Goal: Communication & Community: Answer question/provide support

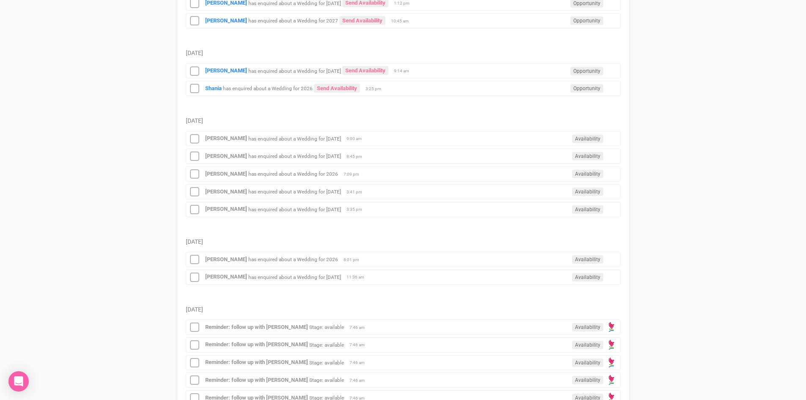
scroll to position [254, 0]
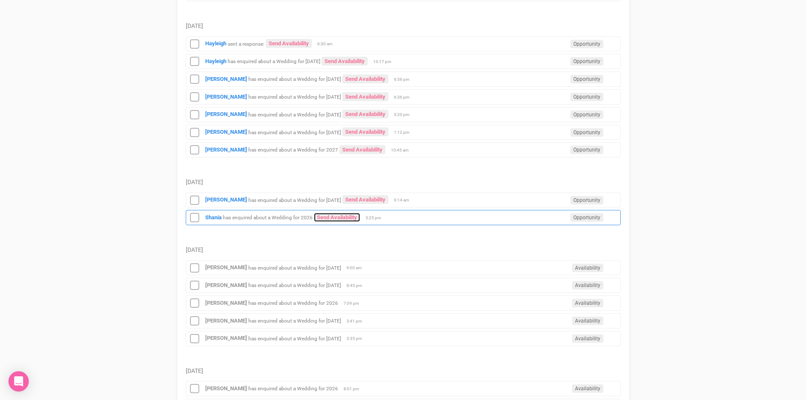
click at [330, 212] on div "[PERSON_NAME] has enquired about a Wedding for 2026 Send Availability Opportuni…" at bounding box center [403, 217] width 435 height 15
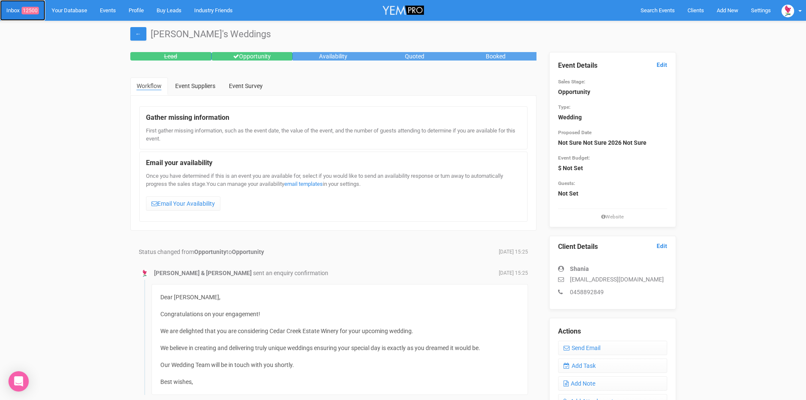
click at [30, 5] on link "Inbox 12500" at bounding box center [22, 10] width 45 height 21
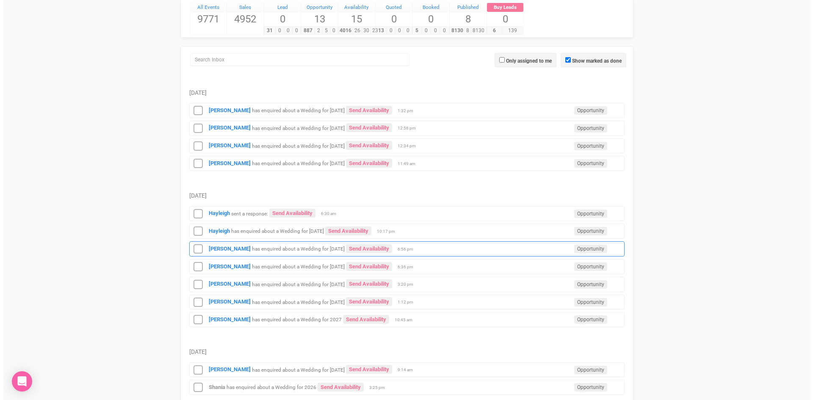
scroll to position [212, 0]
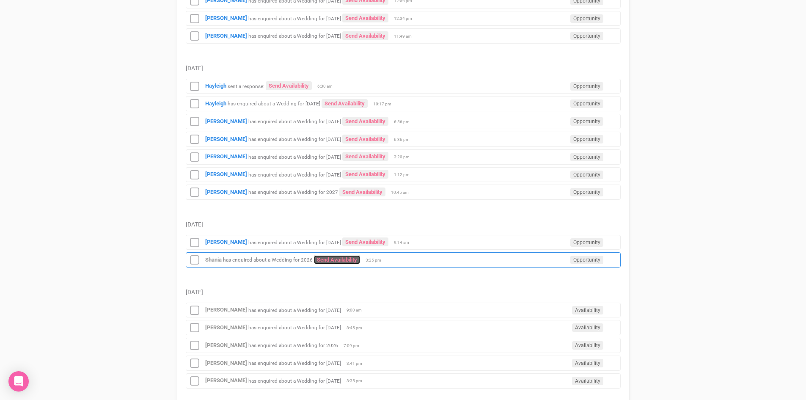
click at [328, 256] on link "Send Availability" at bounding box center [337, 259] width 46 height 9
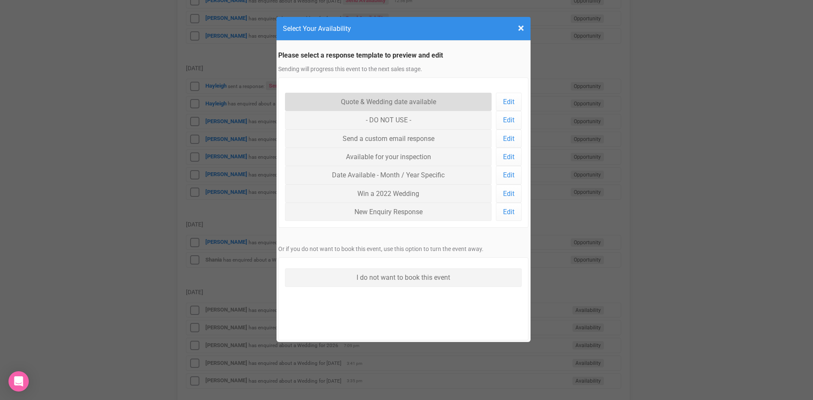
click at [362, 98] on link "Quote & Wedding date available" at bounding box center [388, 102] width 207 height 18
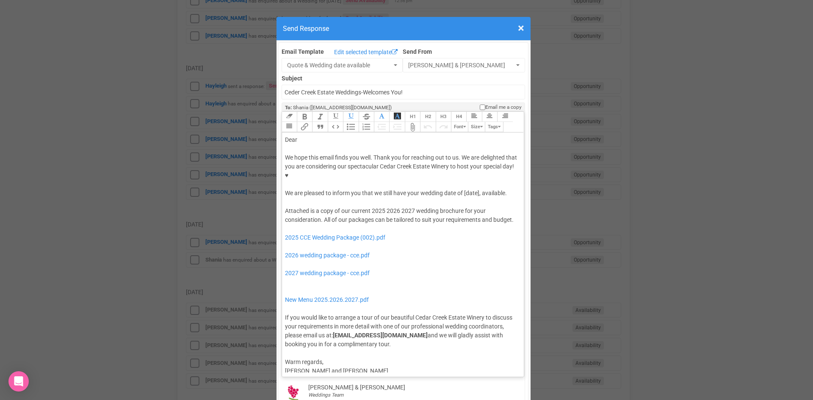
click at [313, 135] on div "Dear" at bounding box center [401, 139] width 233 height 9
click at [405, 168] on div "We hope this email finds you well. Thank you for reaching out to us. We are del…" at bounding box center [401, 175] width 233 height 44
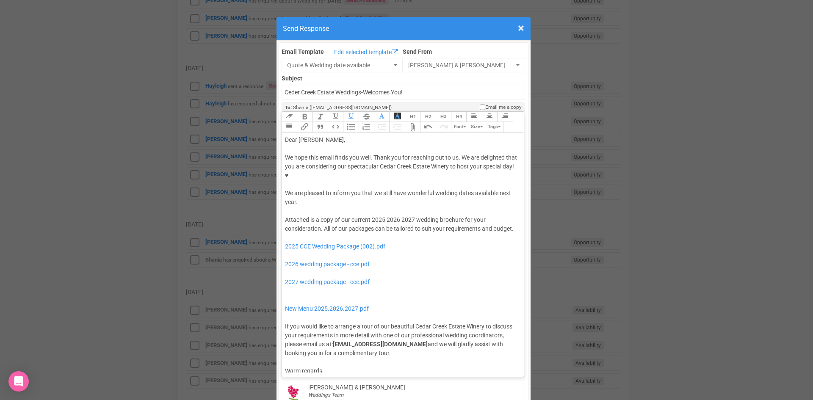
click at [317, 122] on button "Quote" at bounding box center [319, 127] width 15 height 10
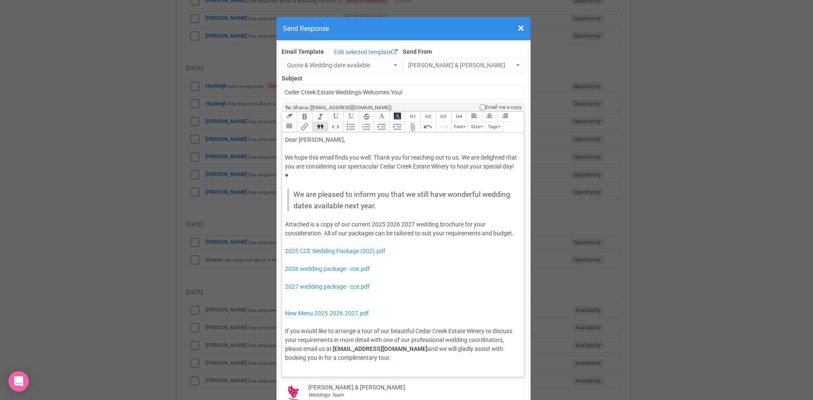
click at [384, 220] on div "Attached is a copy of our current 2025 2026 2027 wedding brochure for your cons…" at bounding box center [401, 291] width 233 height 142
click at [398, 220] on div "Attached is a copy of our current 2026 2027 wedding brochure for your considera…" at bounding box center [401, 291] width 233 height 142
drag, startPoint x: 397, startPoint y: 223, endPoint x: 280, endPoint y: 223, distance: 117.2
click at [282, 223] on trix-editor "Dear Shania, We hope this email finds you well. Thank you for reaching out to u…" at bounding box center [403, 252] width 242 height 240
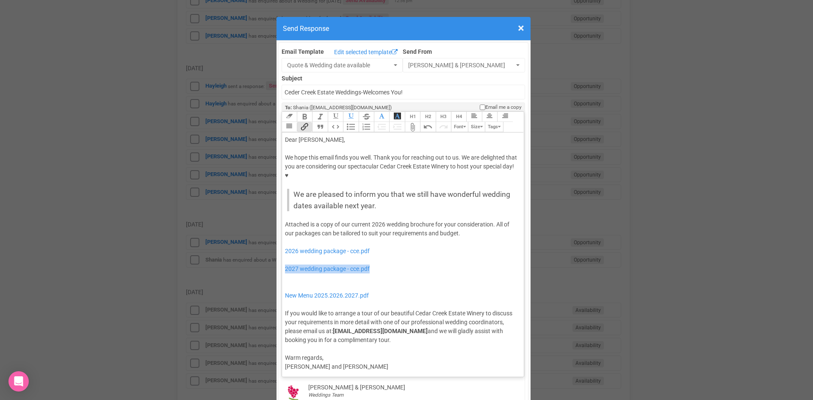
drag, startPoint x: 389, startPoint y: 242, endPoint x: 280, endPoint y: 242, distance: 108.3
click at [282, 242] on trix-editor "Dear Shania, We hope this email finds you well. Thank you for reaching out to u…" at bounding box center [403, 252] width 242 height 240
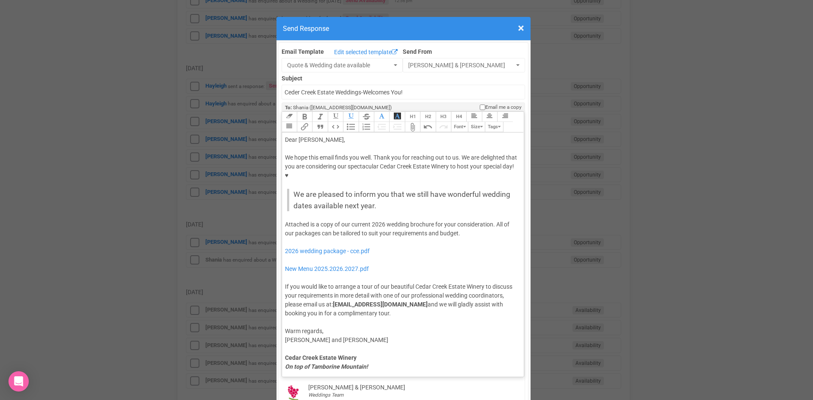
click at [469, 220] on div "Attached is a copy of our current 2026 wedding brochure for your consideration.…" at bounding box center [401, 269] width 233 height 98
type trix-editor "<div>Dear Shania,</div><div><strong>&nbsp;</strong></div><div>We hope this emai…"
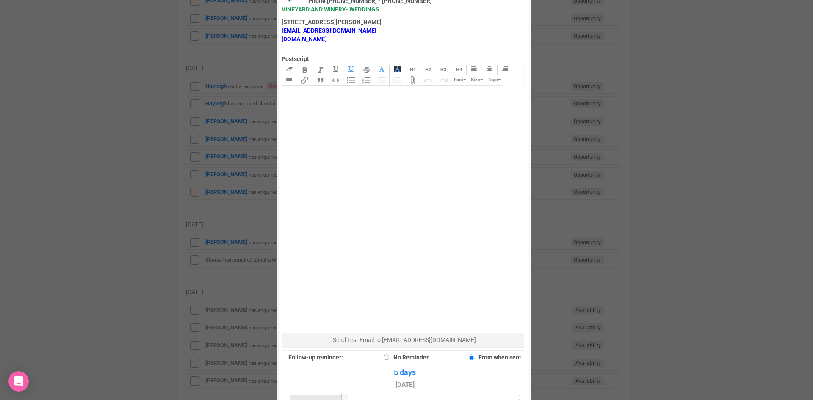
scroll to position [550, 0]
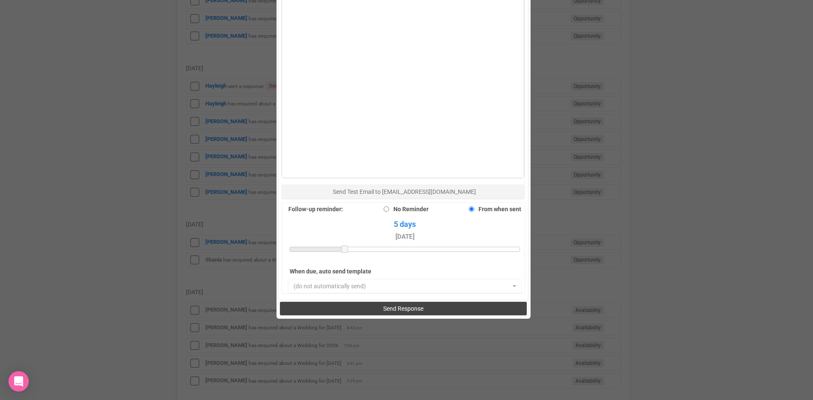
click at [365, 302] on button "Send Response" at bounding box center [403, 309] width 247 height 14
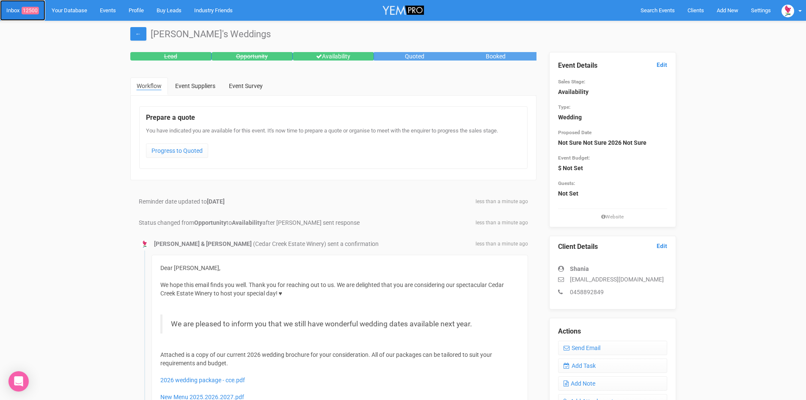
click at [33, 5] on link "Inbox 12500" at bounding box center [22, 10] width 45 height 21
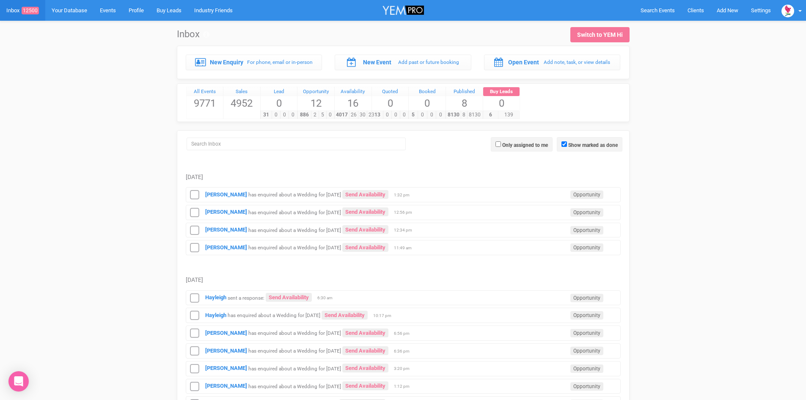
scroll to position [296, 0]
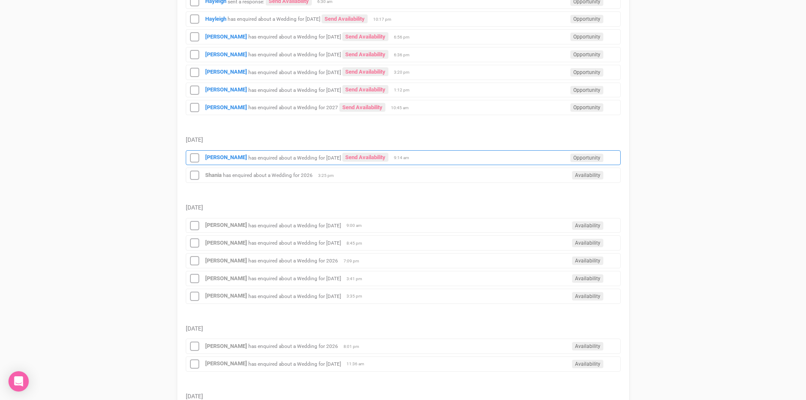
click at [215, 154] on div "Rohan Kumar has enquired about a Wedding for 28th November 2025 Send Availabili…" at bounding box center [403, 157] width 435 height 15
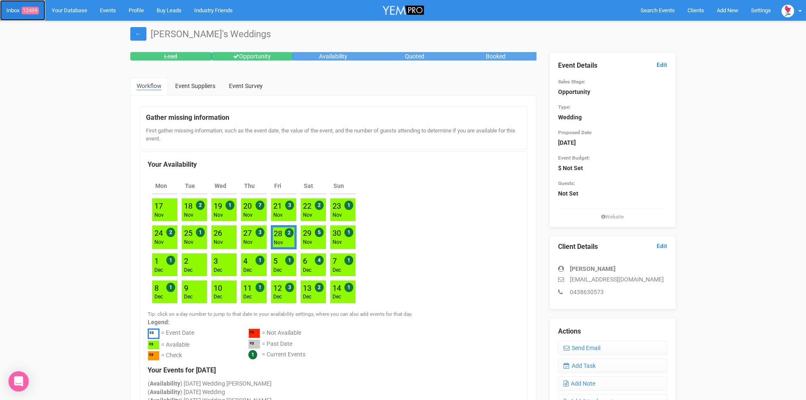
click at [34, 9] on span "12499" at bounding box center [30, 11] width 17 height 8
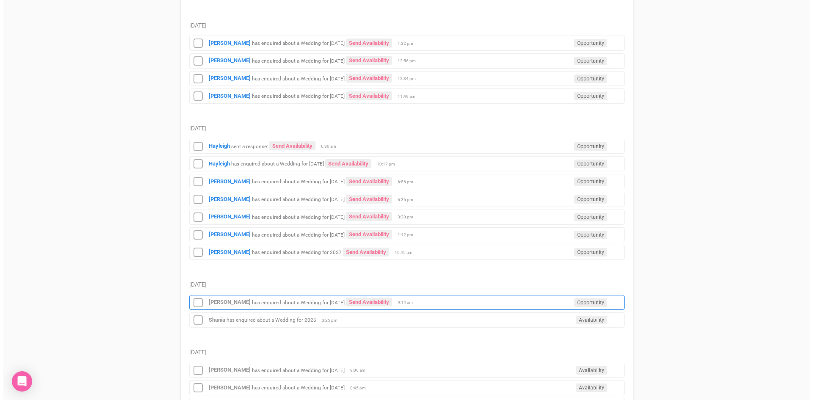
scroll to position [339, 0]
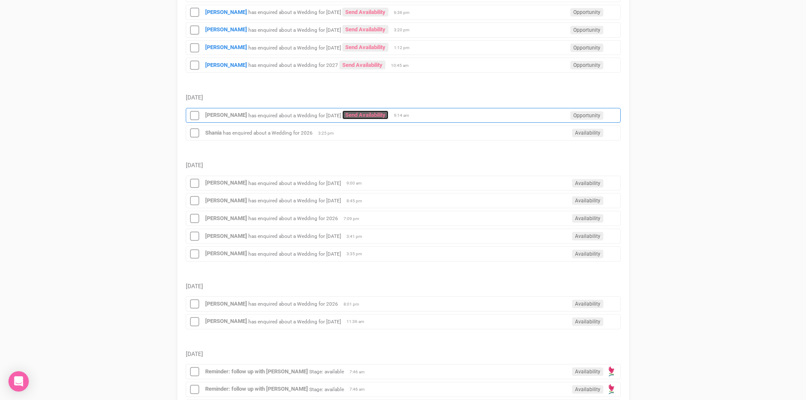
click at [379, 112] on link "Send Availability" at bounding box center [365, 114] width 46 height 9
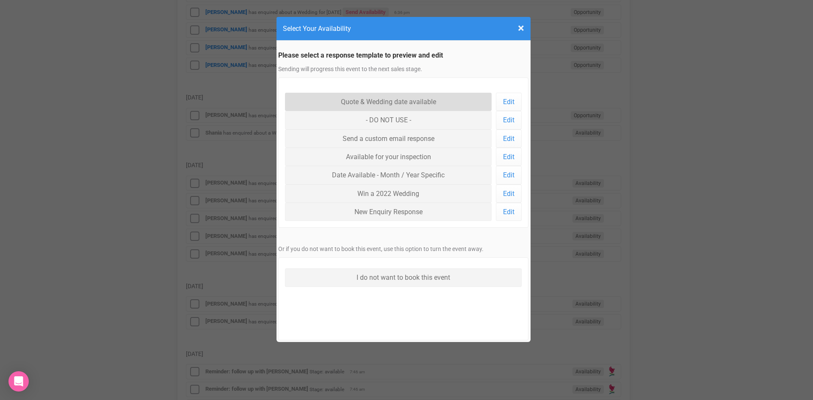
click at [378, 97] on link "Quote & Wedding date available" at bounding box center [388, 102] width 207 height 18
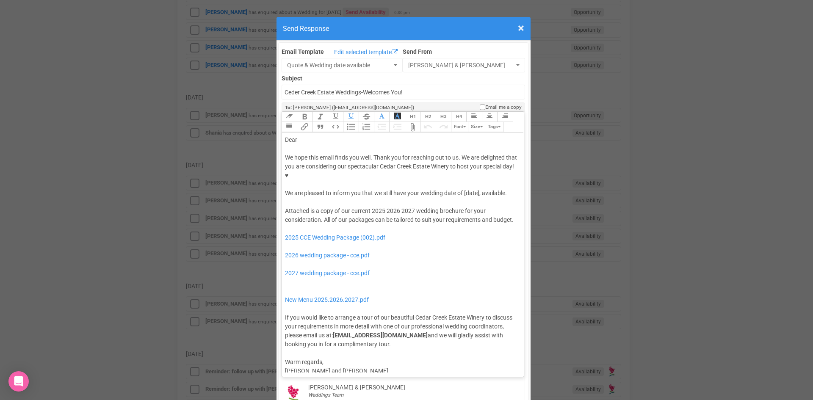
click at [316, 135] on div "Dear" at bounding box center [401, 139] width 233 height 9
click at [405, 167] on div "We hope this email finds you well. Thank you for reaching out to us. We are del…" at bounding box center [401, 175] width 233 height 44
drag, startPoint x: 384, startPoint y: 191, endPoint x: 412, endPoint y: 191, distance: 28.4
click at [412, 207] on div "Attached is a copy of our current 2025 2026 2027 wedding brochure for your cons…" at bounding box center [401, 278] width 233 height 142
click at [432, 207] on div "Attached is a copy of our current 2025 wedding brochure for your consideration.…" at bounding box center [401, 278] width 233 height 142
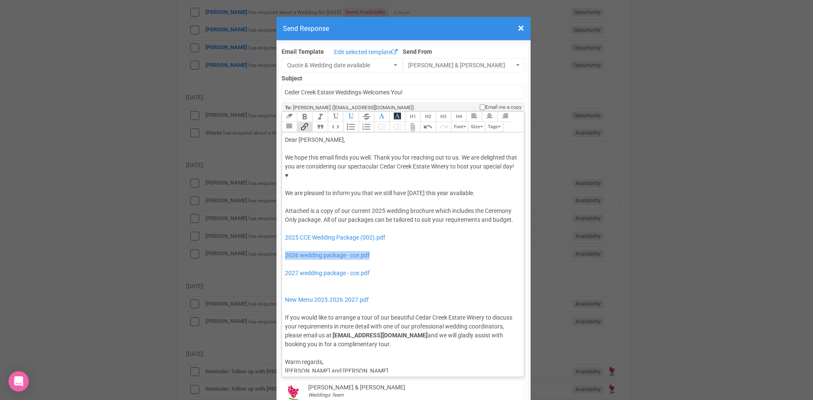
drag, startPoint x: 382, startPoint y: 243, endPoint x: 280, endPoint y: 248, distance: 102.1
click at [282, 248] on trix-editor "Dear Rohan, We hope this email finds you well. Thank you for reaching out to us…" at bounding box center [403, 252] width 242 height 240
drag, startPoint x: 378, startPoint y: 260, endPoint x: 309, endPoint y: 243, distance: 70.7
click at [309, 243] on div "Attached is a copy of our current 2025 wedding brochure which includes the Cere…" at bounding box center [401, 278] width 233 height 142
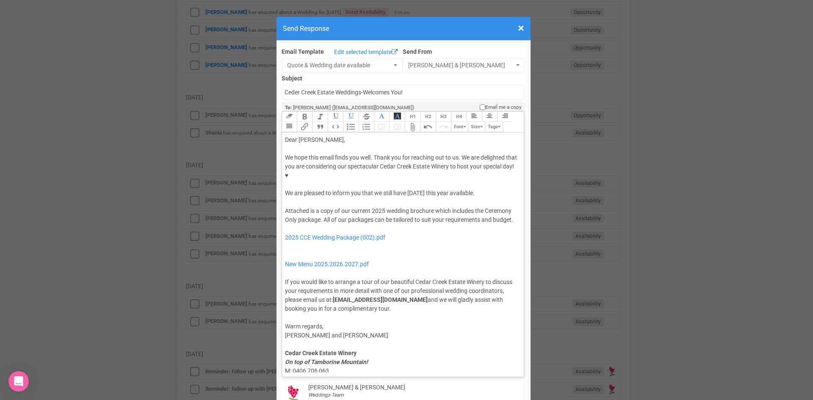
type trix-editor "<div>Dear Rohan,</div><div><strong>&nbsp;</strong></div><div>We hope this email…"
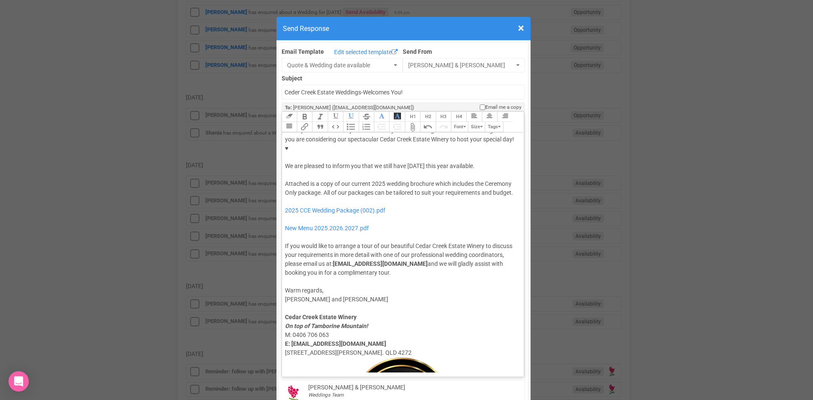
scroll to position [42, 0]
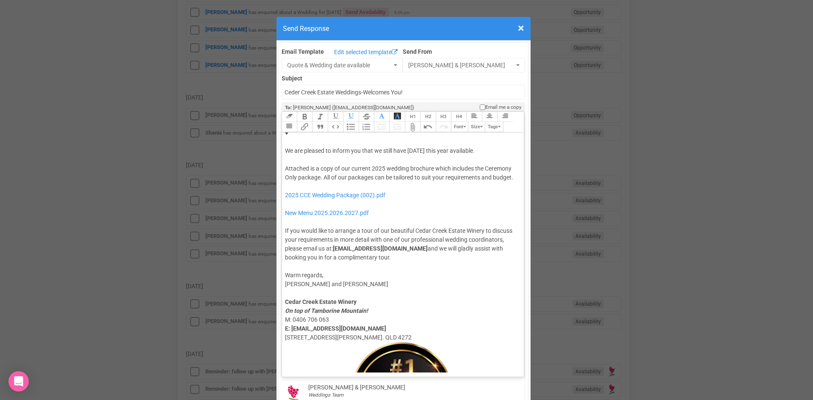
click at [341, 125] on div "We hope this email finds you well. Thank you for reaching out to us. We are del…" at bounding box center [401, 133] width 233 height 44
click at [317, 122] on button "Quote" at bounding box center [319, 127] width 15 height 10
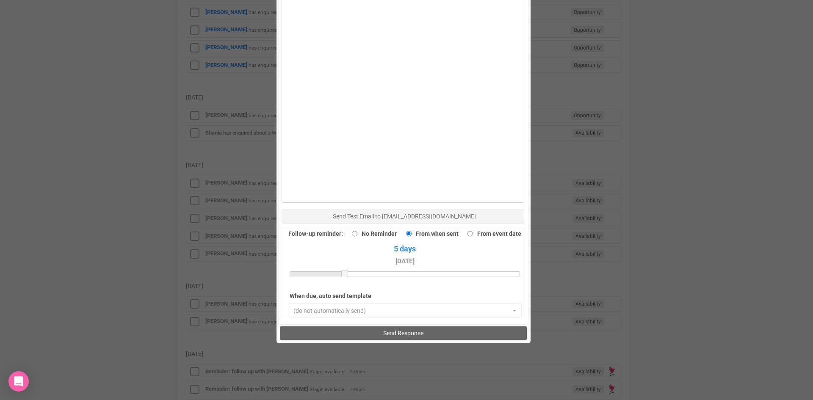
scroll to position [586, 0]
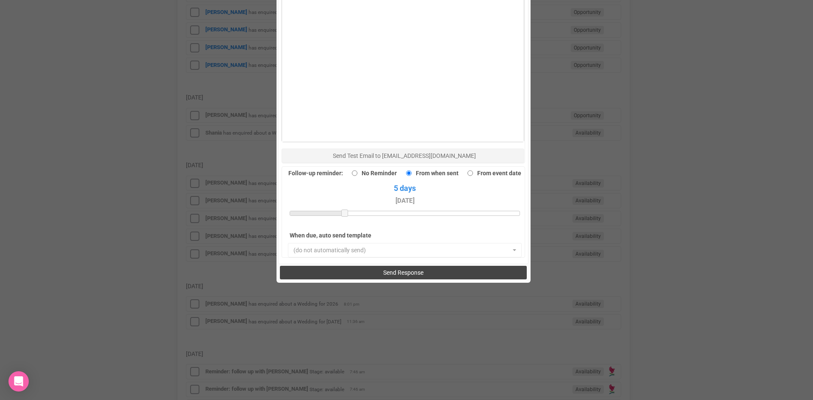
click at [372, 266] on button "Send Response" at bounding box center [403, 273] width 247 height 14
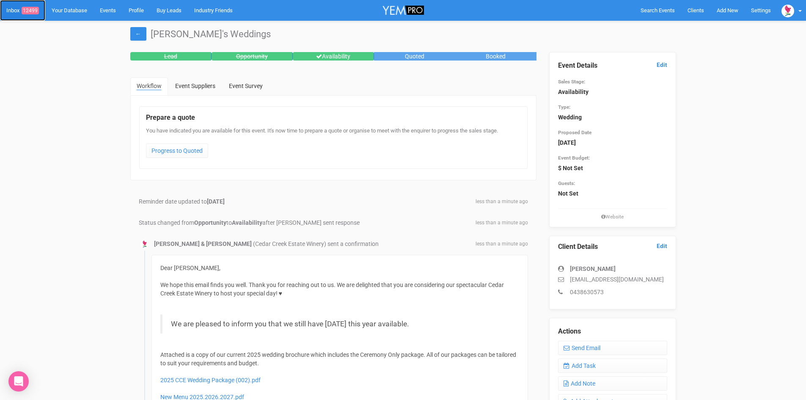
click at [32, 8] on span "12499" at bounding box center [30, 11] width 17 height 8
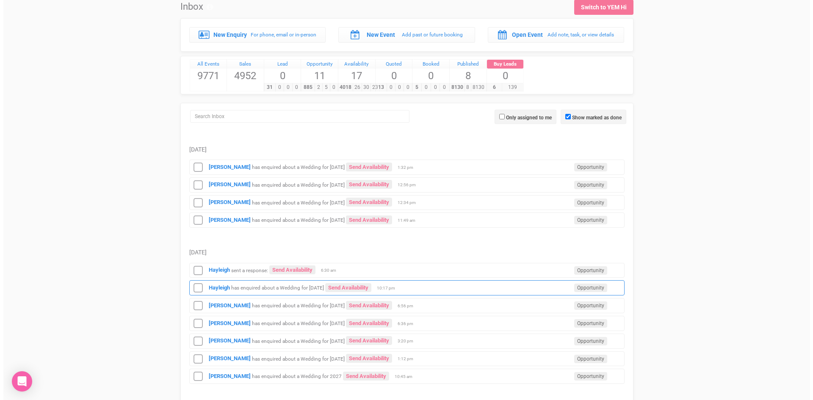
scroll to position [42, 0]
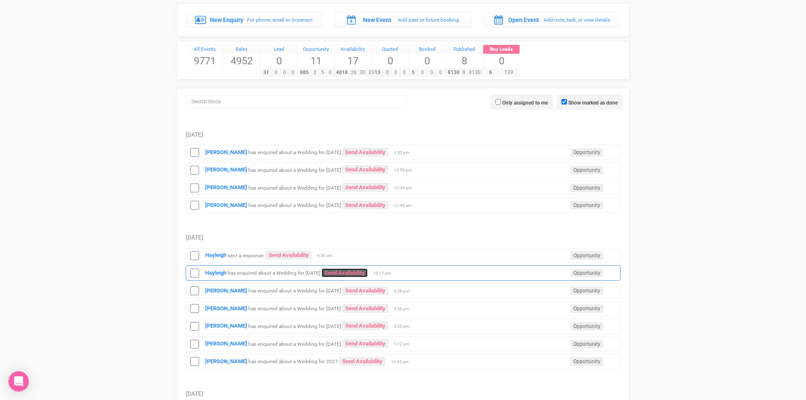
click at [366, 270] on link "Send Availability" at bounding box center [345, 272] width 46 height 9
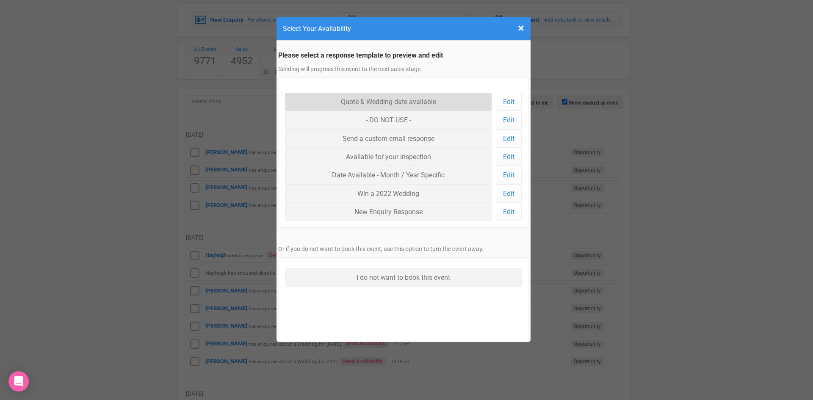
click at [364, 100] on link "Quote & Wedding date available" at bounding box center [388, 102] width 207 height 18
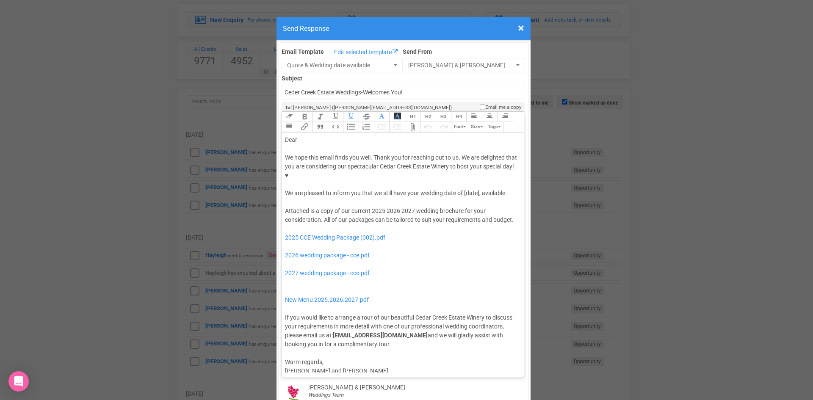
click at [463, 165] on div "We hope this email finds you well. Thank you for reaching out to us. We are del…" at bounding box center [401, 175] width 233 height 44
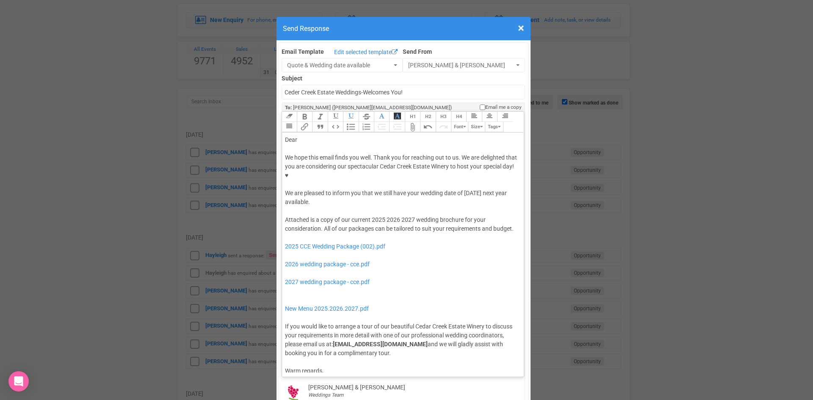
click at [317, 122] on button "Quote" at bounding box center [319, 127] width 15 height 10
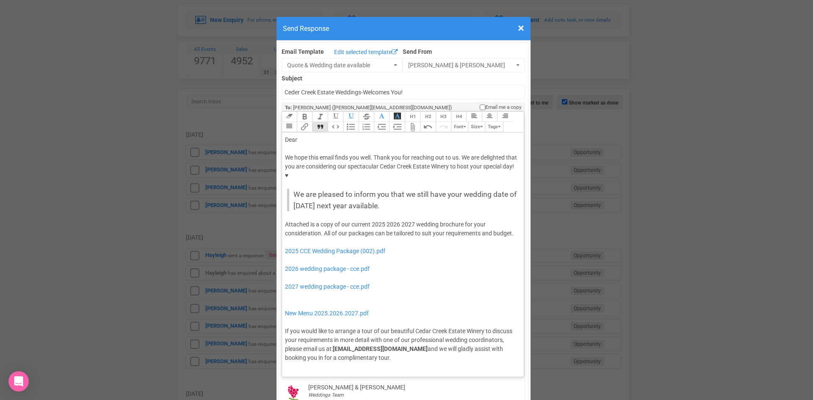
click at [306, 135] on div "Dear" at bounding box center [401, 139] width 233 height 9
drag, startPoint x: 382, startPoint y: 196, endPoint x: 368, endPoint y: 197, distance: 14.4
click at [368, 220] on div "Attached is a copy of our current 2025 2026 2027 wedding brochure for your cons…" at bounding box center [401, 291] width 233 height 142
drag, startPoint x: 396, startPoint y: 197, endPoint x: 383, endPoint y: 198, distance: 13.2
click at [383, 220] on div "Attached is a copy of our current 2026 2027 wedding brochure for your considera…" at bounding box center [401, 291] width 233 height 142
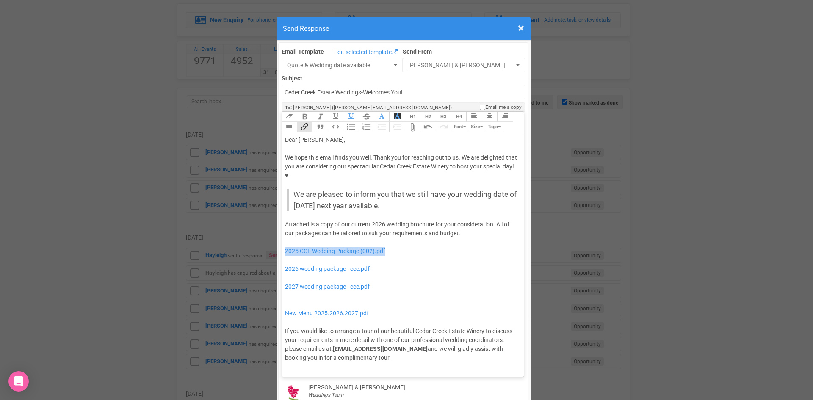
drag, startPoint x: 371, startPoint y: 225, endPoint x: 281, endPoint y: 224, distance: 90.2
click at [282, 224] on trix-editor "Dear Hayleigh, We hope this email finds you well. Thank you for reaching out to…" at bounding box center [403, 252] width 242 height 240
drag, startPoint x: 365, startPoint y: 259, endPoint x: 282, endPoint y: 260, distance: 82.9
click at [285, 260] on div "Attached is a copy of our current 2026 wedding brochure for your consideration.…" at bounding box center [401, 291] width 233 height 142
click at [293, 223] on div "Attached is a copy of our current 2026 wedding brochure for your consideration.…" at bounding box center [401, 291] width 233 height 142
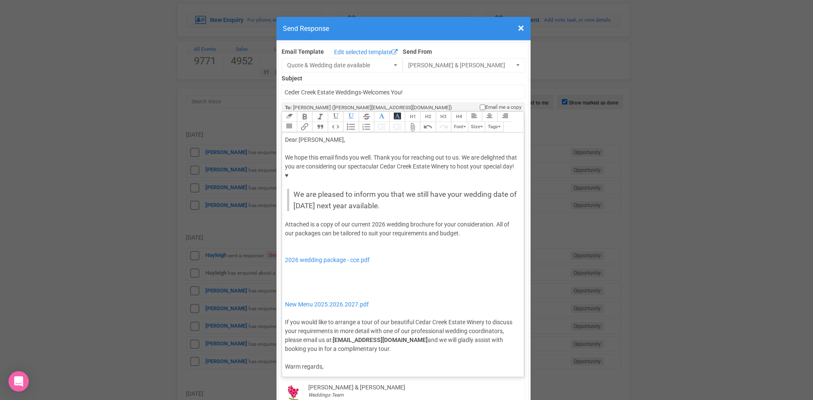
click at [287, 256] on div "Attached is a copy of our current 2026 wedding brochure for your consideration.…" at bounding box center [401, 286] width 233 height 133
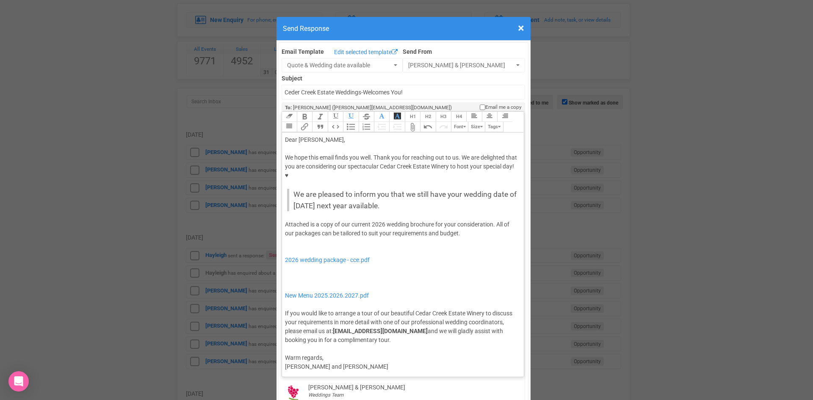
type trix-editor "<div>Dear Hayleigh,</div><div><strong>&nbsp;</strong></div><div>We hope this em…"
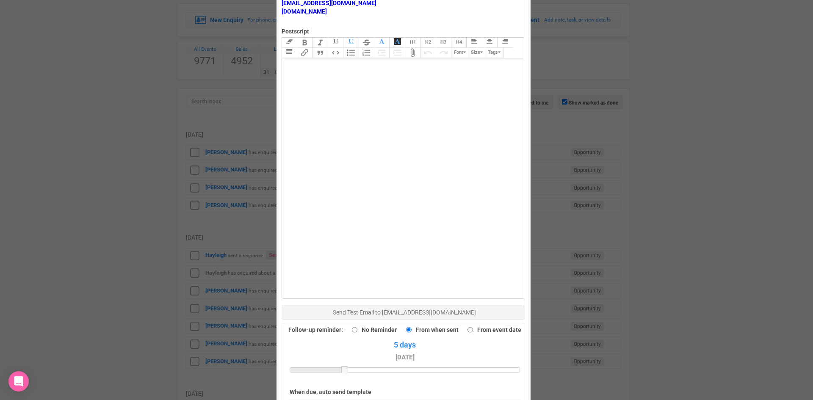
scroll to position [466, 0]
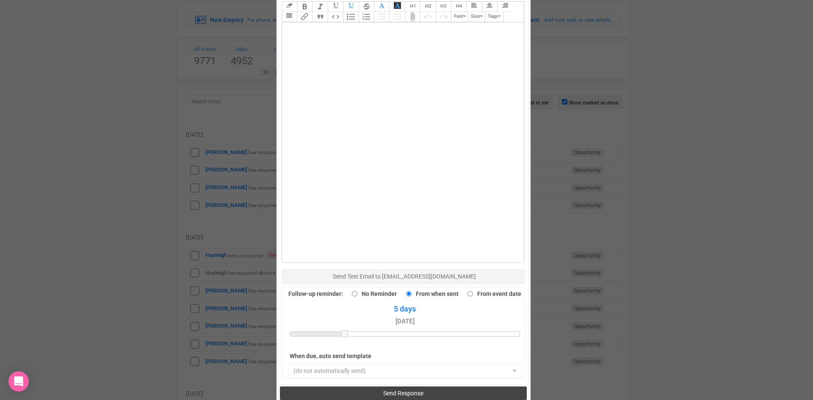
click at [405, 390] on span "Send Response" at bounding box center [403, 393] width 40 height 7
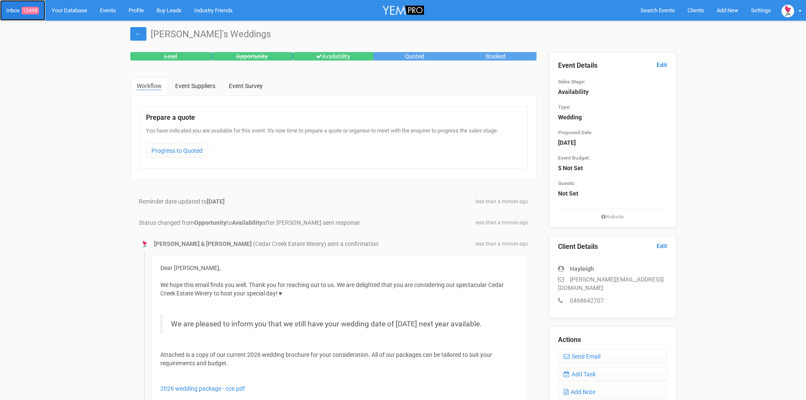
click at [30, 9] on span "12498" at bounding box center [30, 11] width 17 height 8
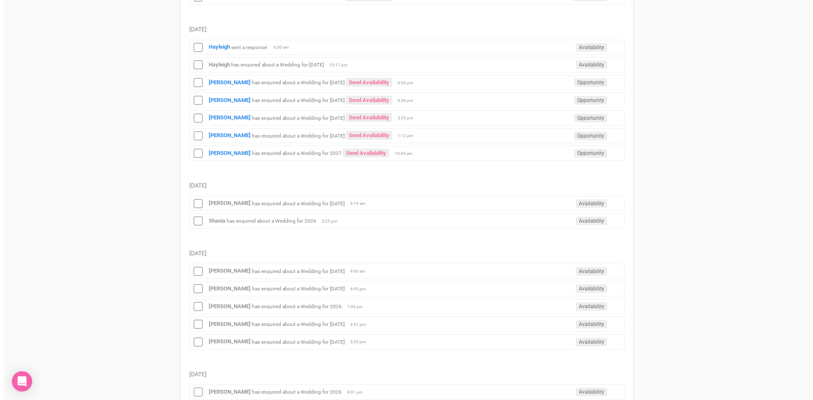
scroll to position [254, 0]
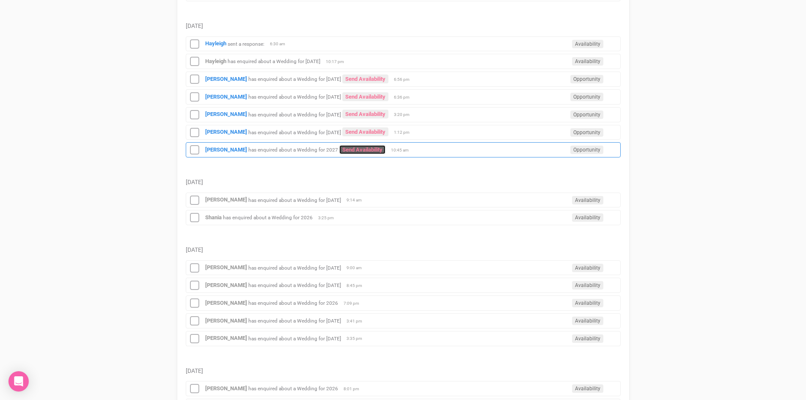
click at [346, 147] on link "Send Availability" at bounding box center [362, 149] width 46 height 9
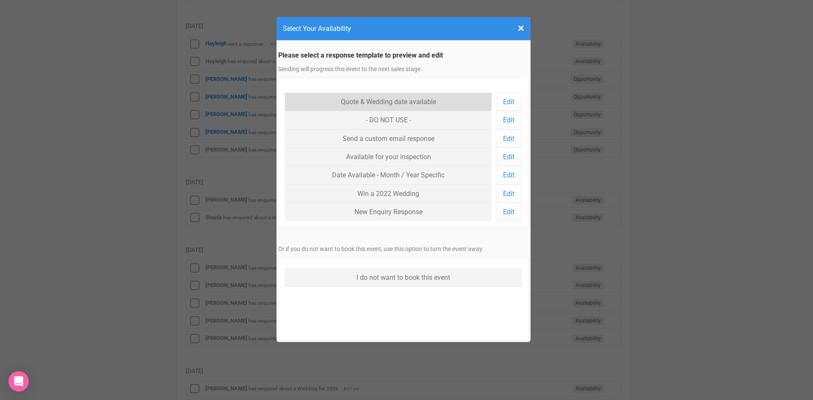
click at [355, 97] on link "Quote & Wedding date available" at bounding box center [388, 102] width 207 height 18
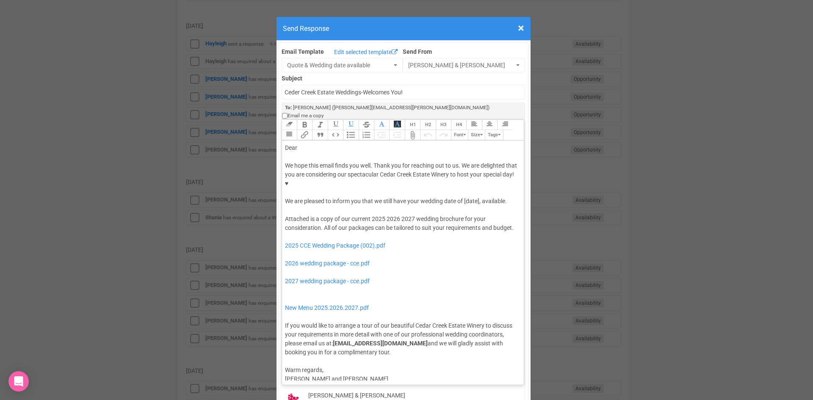
click at [312, 141] on trix-editor "Dear We hope this email finds you well. Thank you for reaching out to us. We ar…" at bounding box center [403, 261] width 242 height 240
click at [407, 168] on div "We hope this email finds you well. Thank you for reaching out to us. We are del…" at bounding box center [401, 183] width 233 height 44
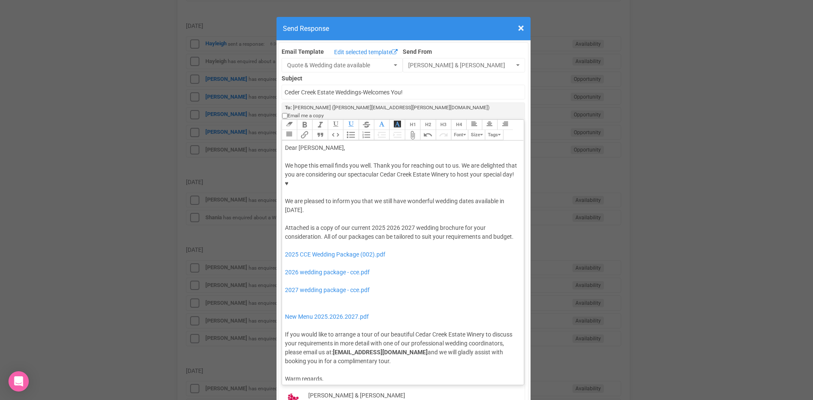
click at [314, 130] on button "Quote" at bounding box center [319, 135] width 15 height 10
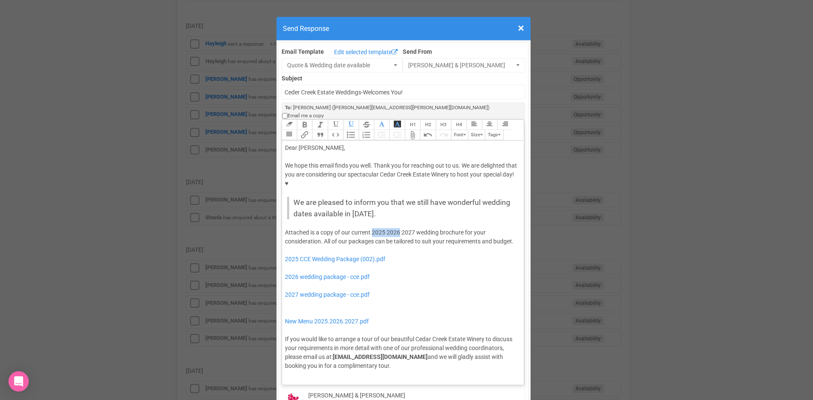
drag, startPoint x: 396, startPoint y: 196, endPoint x: 369, endPoint y: 198, distance: 27.2
click at [369, 228] on div "Attached is a copy of our current 2025 2026 2027 wedding brochure for your cons…" at bounding box center [401, 299] width 233 height 142
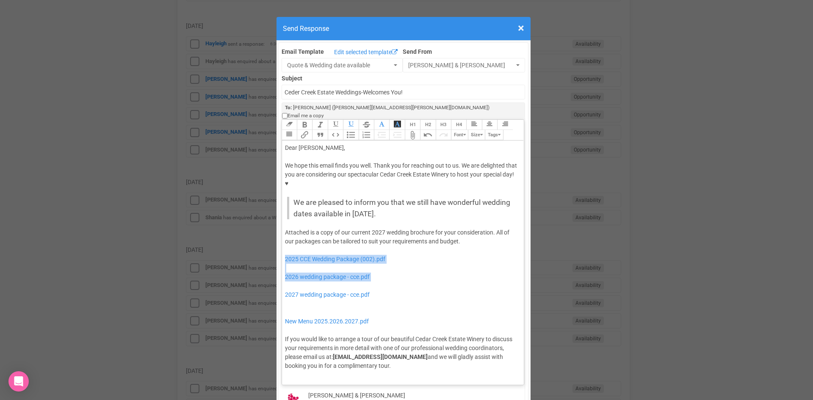
drag, startPoint x: 376, startPoint y: 247, endPoint x: 281, endPoint y: 222, distance: 99.0
click at [282, 222] on trix-editor "Dear Elise, We hope this email finds you well. Thank you for reaching out to us…" at bounding box center [403, 261] width 242 height 240
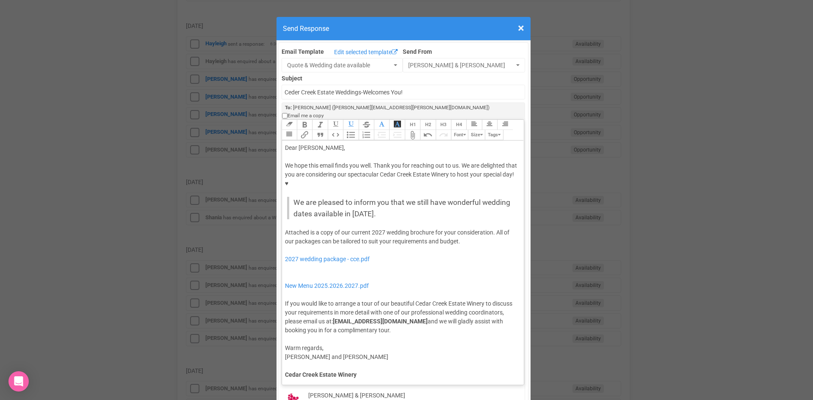
click at [293, 239] on div "Attached is a copy of our current 2027 wedding brochure for your consideration.…" at bounding box center [401, 281] width 233 height 107
type trix-editor "<div>Dear Elise,</div><div><strong>&nbsp;</strong></div><div>We hope this email…"
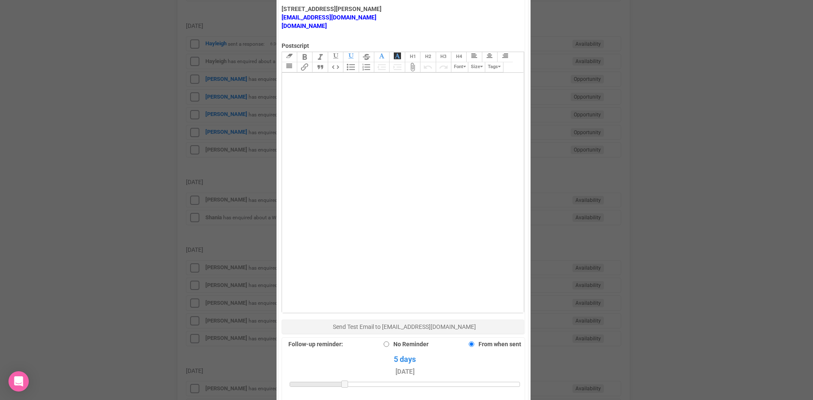
scroll to position [550, 0]
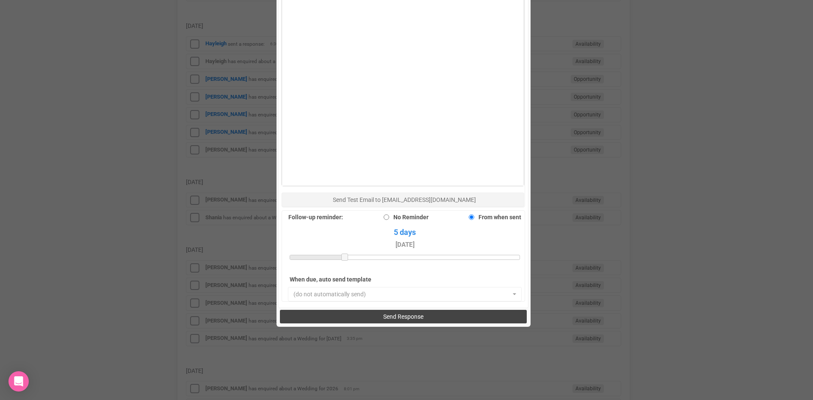
click at [356, 310] on button "Send Response" at bounding box center [403, 317] width 247 height 14
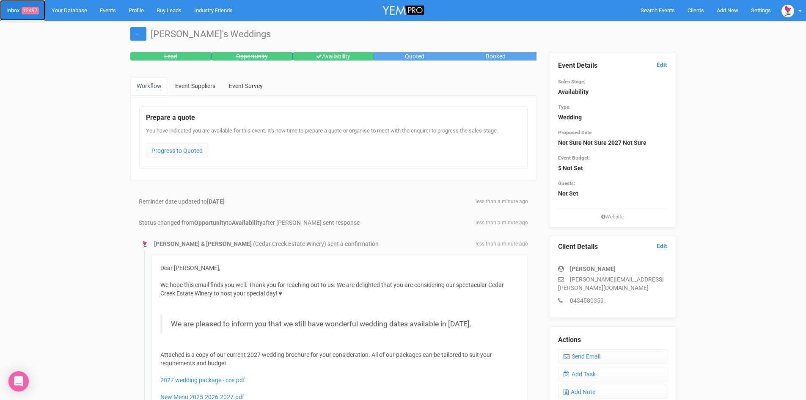
click at [31, 8] on span "12497" at bounding box center [30, 11] width 17 height 8
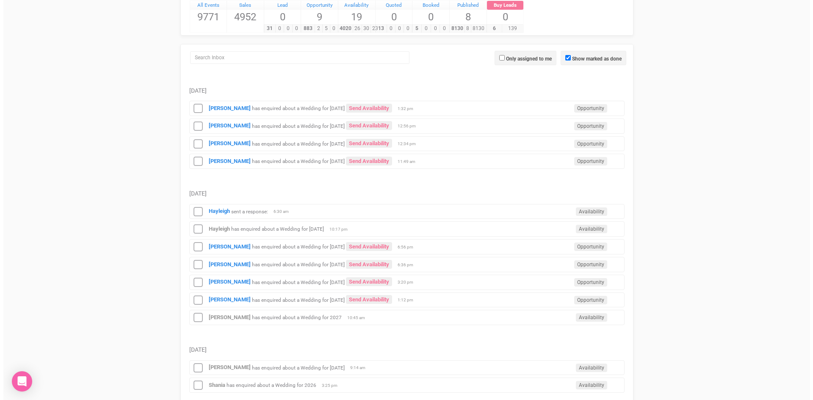
scroll to position [212, 0]
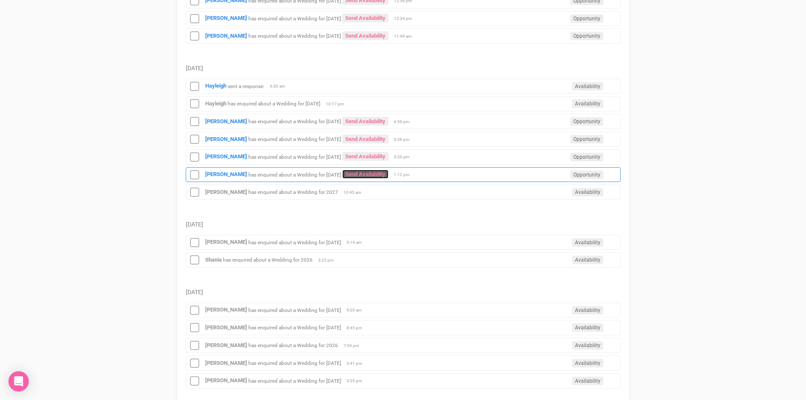
click at [366, 171] on link "Send Availability" at bounding box center [365, 174] width 46 height 9
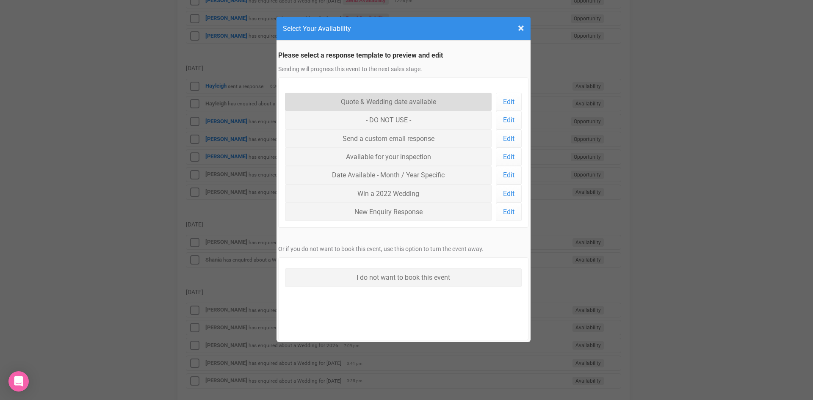
click at [380, 101] on link "Quote & Wedding date available" at bounding box center [388, 102] width 207 height 18
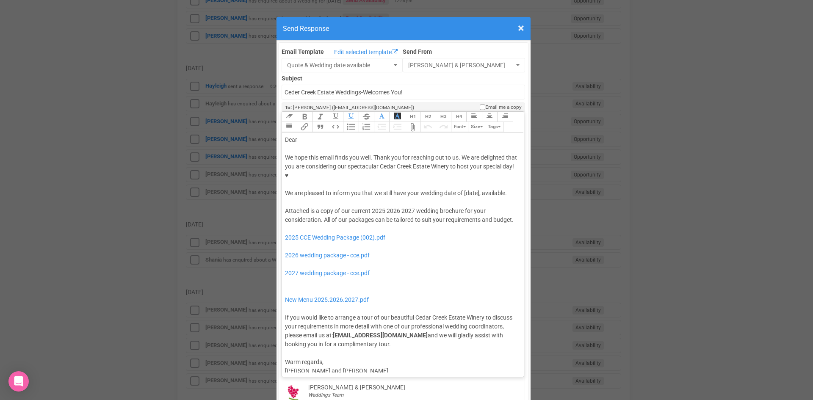
click at [318, 144] on div at bounding box center [401, 148] width 233 height 9
click at [311, 135] on div "Dear" at bounding box center [401, 139] width 233 height 9
click at [463, 166] on div "We hope this email finds you well. Thank you for reaching out to us. We are del…" at bounding box center [401, 175] width 233 height 44
drag, startPoint x: 396, startPoint y: 192, endPoint x: 369, endPoint y: 193, distance: 26.3
click at [369, 207] on div "Attached is a copy of our current 2025 2026 2027 wedding brochure for your cons…" at bounding box center [401, 278] width 233 height 142
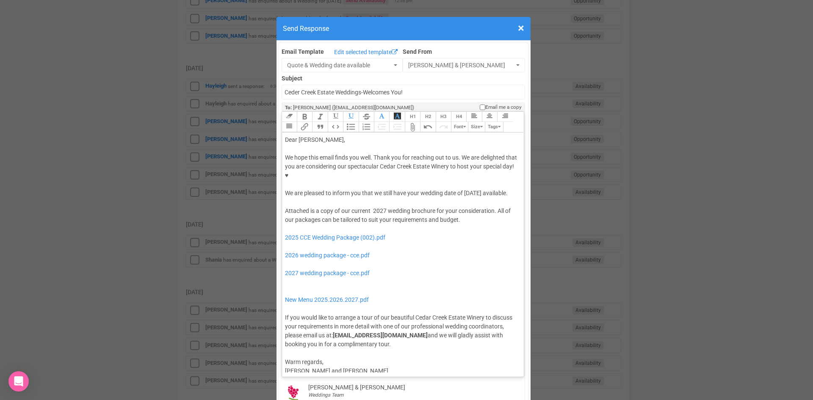
click at [285, 175] on div "We hope this email finds you well. Thank you for reaching out to us. We are del…" at bounding box center [401, 175] width 233 height 44
click at [318, 122] on button "Quote" at bounding box center [319, 127] width 15 height 10
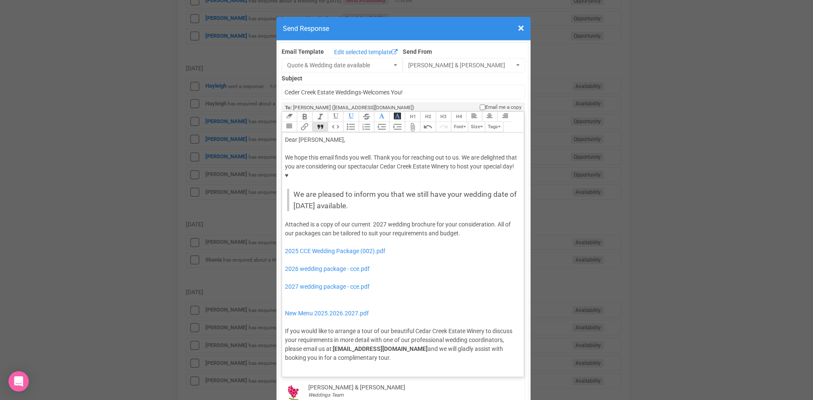
click at [369, 220] on div "Attached is a copy of our current 2027 wedding brochure for your consideration.…" at bounding box center [401, 291] width 233 height 142
drag, startPoint x: 389, startPoint y: 252, endPoint x: 283, endPoint y: 223, distance: 110.6
click at [285, 223] on div "Attached is a copy of our current 2027 wedding brochure for your consideration.…" at bounding box center [401, 291] width 233 height 142
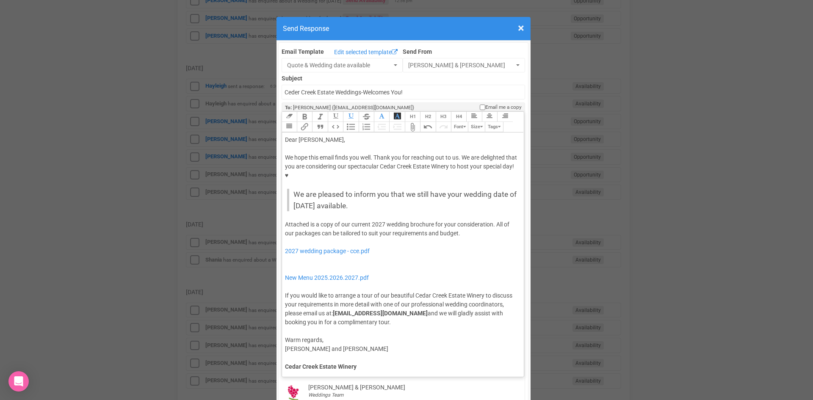
type trix-editor "<div>Dear Sharon,</div><div><strong>&nbsp;</strong></div><div>We hope this emai…"
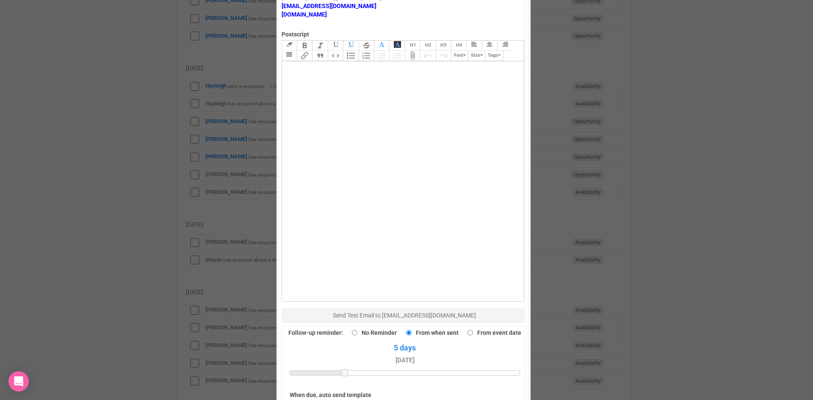
scroll to position [508, 0]
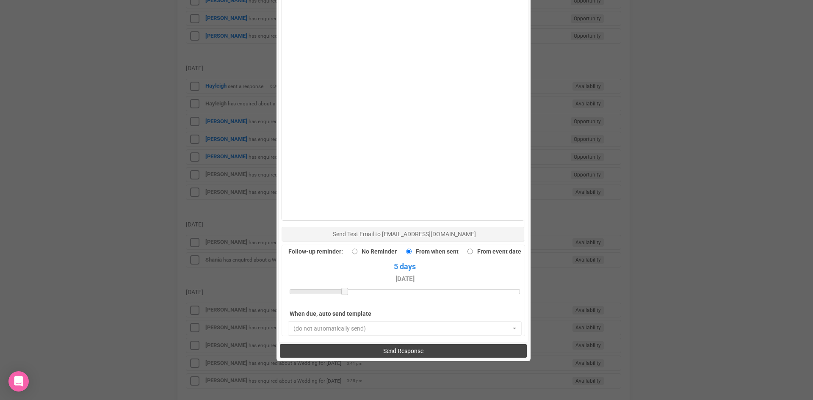
click at [411, 347] on span "Send Response" at bounding box center [403, 350] width 40 height 7
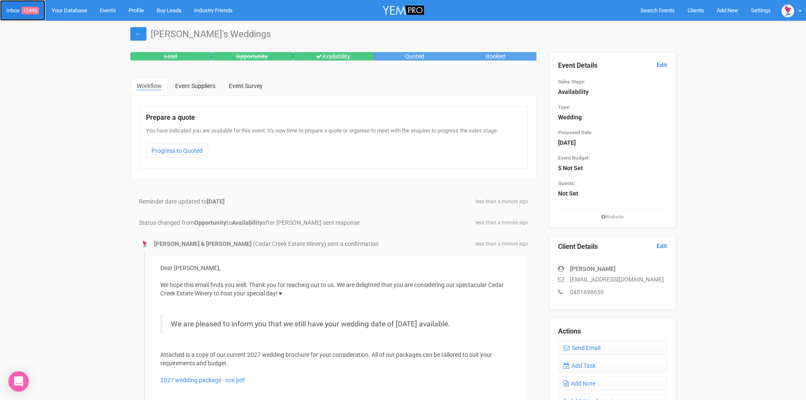
click at [38, 10] on span "12496" at bounding box center [30, 11] width 17 height 8
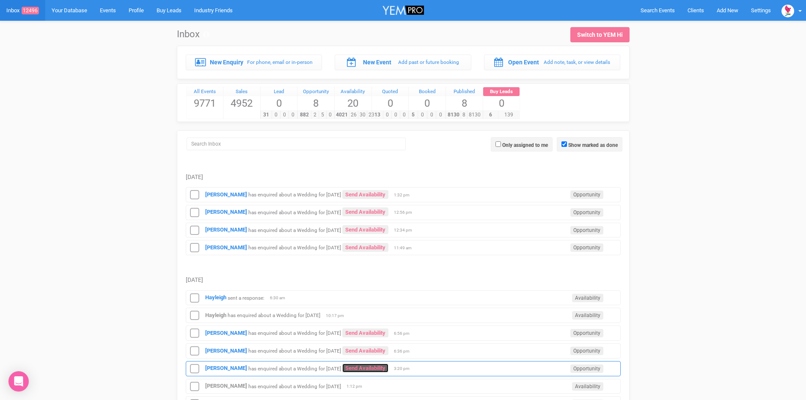
click at [374, 366] on link "Send Availability" at bounding box center [365, 368] width 46 height 9
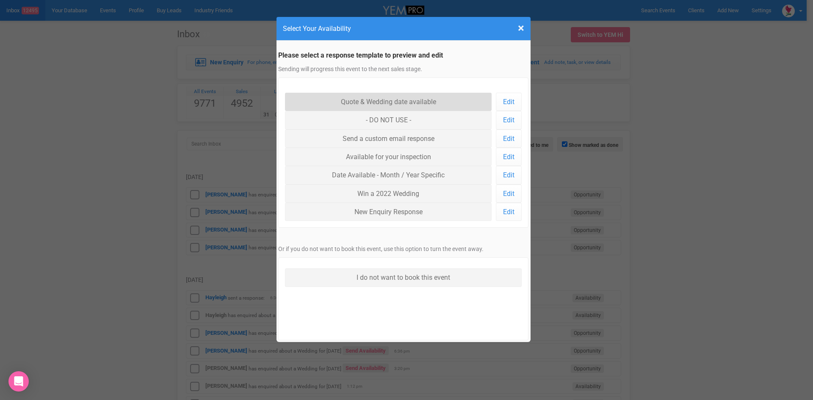
click at [358, 98] on link "Quote & Wedding date available" at bounding box center [388, 102] width 207 height 18
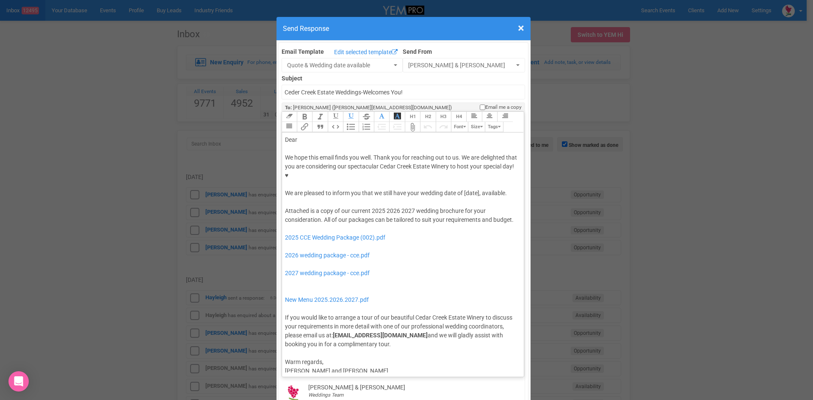
click at [462, 167] on div "We hope this email finds you well. Thank you for reaching out to us. We are del…" at bounding box center [401, 175] width 233 height 44
click at [315, 122] on button "Quote" at bounding box center [319, 127] width 15 height 10
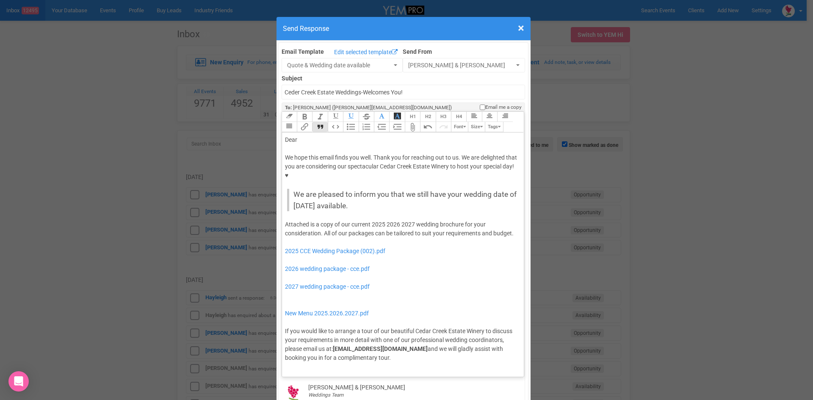
click at [306, 135] on div "Dear" at bounding box center [401, 139] width 233 height 9
drag, startPoint x: 397, startPoint y: 198, endPoint x: 369, endPoint y: 198, distance: 27.9
click at [369, 220] on div "Attached is a copy of our current 2025 2026 2027 wedding brochure for your cons…" at bounding box center [401, 291] width 233 height 142
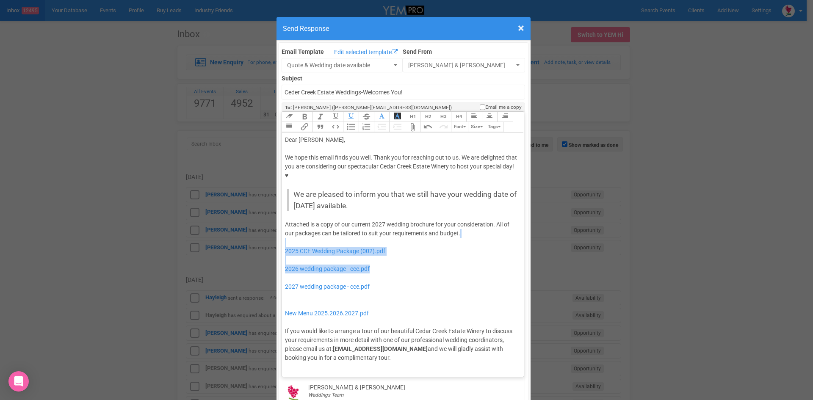
drag, startPoint x: 380, startPoint y: 243, endPoint x: 292, endPoint y: 212, distance: 93.2
click at [292, 220] on div "Attached is a copy of our current 2027 wedding brochure for your consideration.…" at bounding box center [401, 291] width 233 height 142
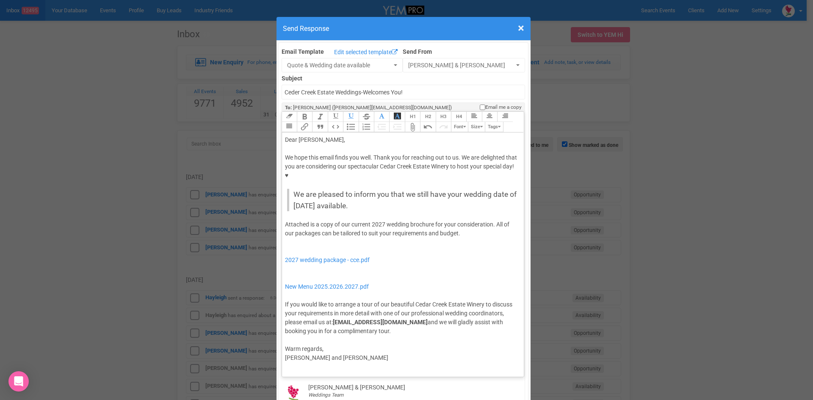
type trix-editor "<lor>Ipsu Dolors,</ame><con><adipis>&elit;</seddoe></tem><inc>Ut labo etdo magn…"
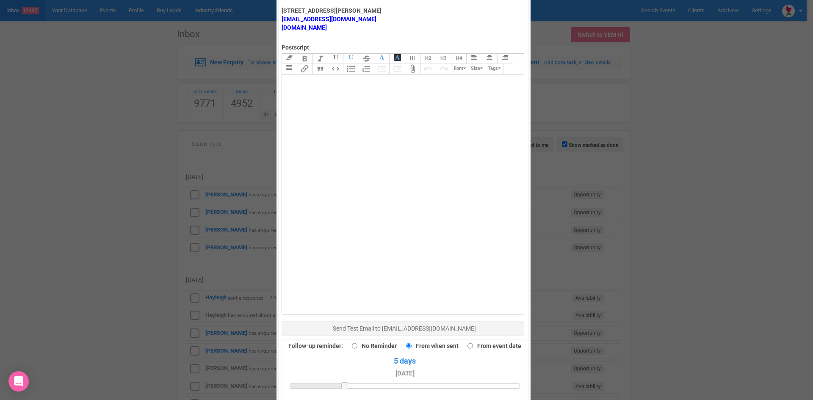
scroll to position [550, 0]
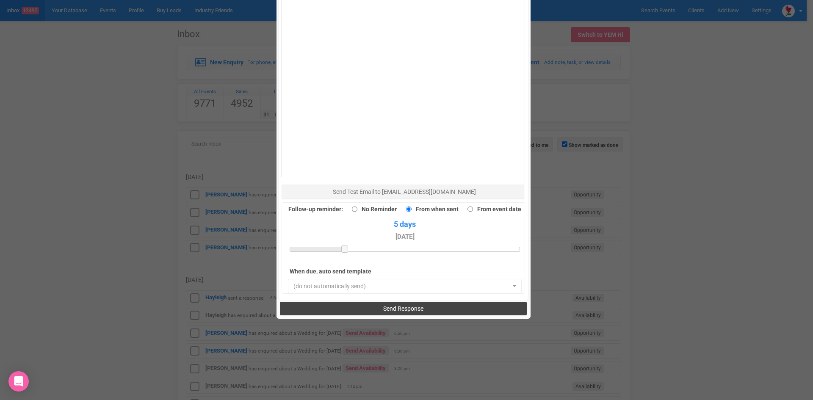
click at [384, 305] on span "Send Response" at bounding box center [403, 308] width 40 height 7
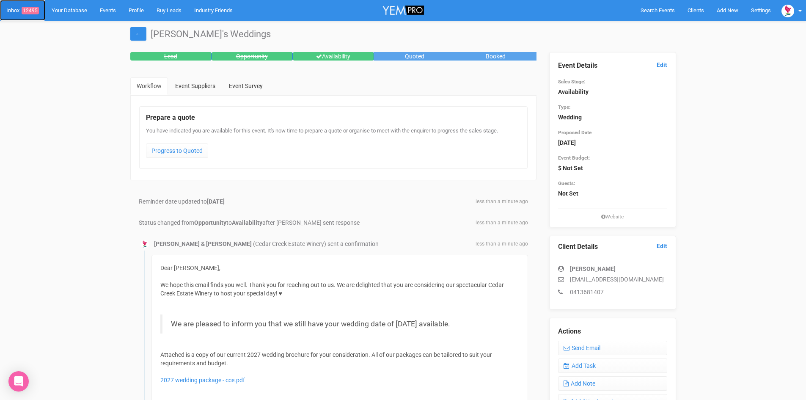
click at [32, 9] on span "12495" at bounding box center [30, 11] width 17 height 8
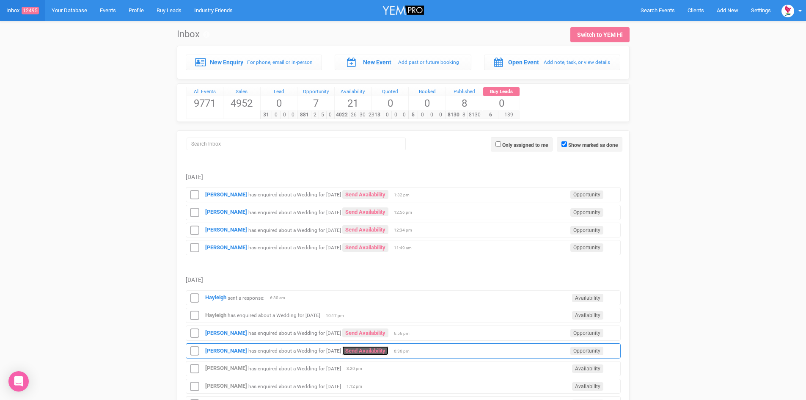
click at [389, 350] on link "Send Availability" at bounding box center [365, 350] width 46 height 9
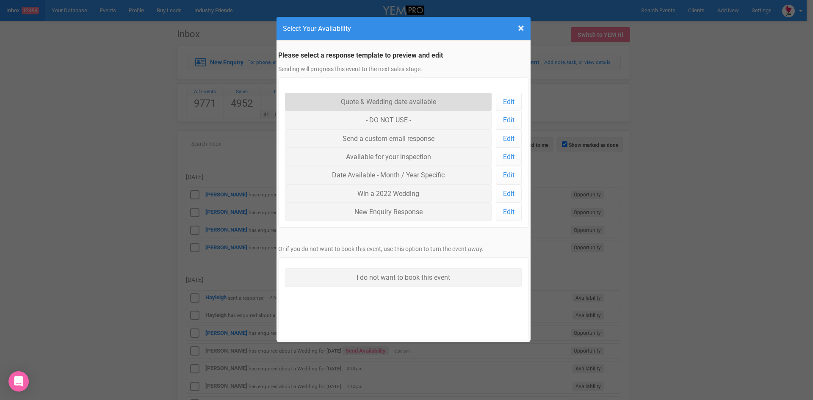
click at [379, 98] on link "Quote & Wedding date available" at bounding box center [388, 102] width 207 height 18
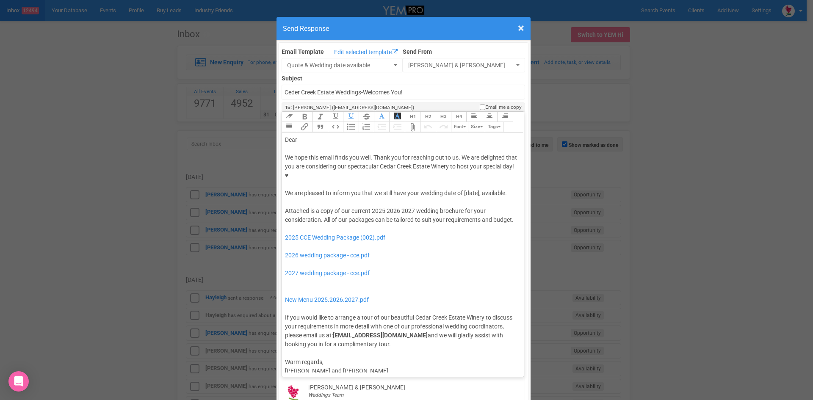
click at [461, 164] on div "We hope this email finds you well. Thank you for reaching out to us. We are del…" at bounding box center [401, 175] width 233 height 44
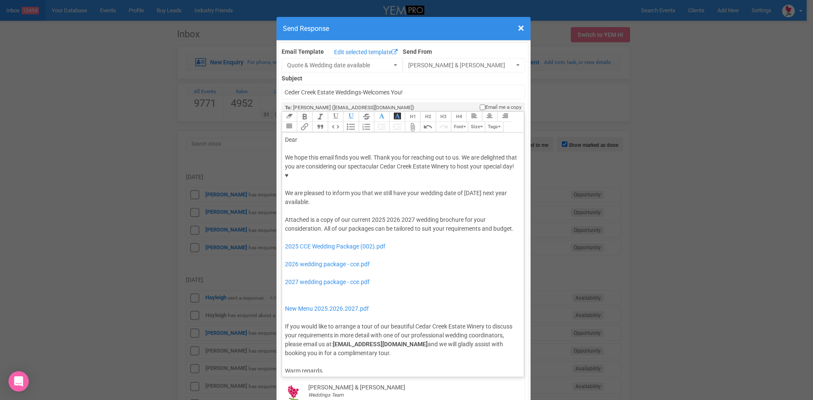
click at [315, 112] on button "Italic" at bounding box center [319, 117] width 15 height 10
click at [301, 135] on div "Dear" at bounding box center [401, 139] width 233 height 9
click at [318, 170] on div "We hope this email finds you well. Thank you for reaching out to us. We are del…" at bounding box center [401, 179] width 233 height 53
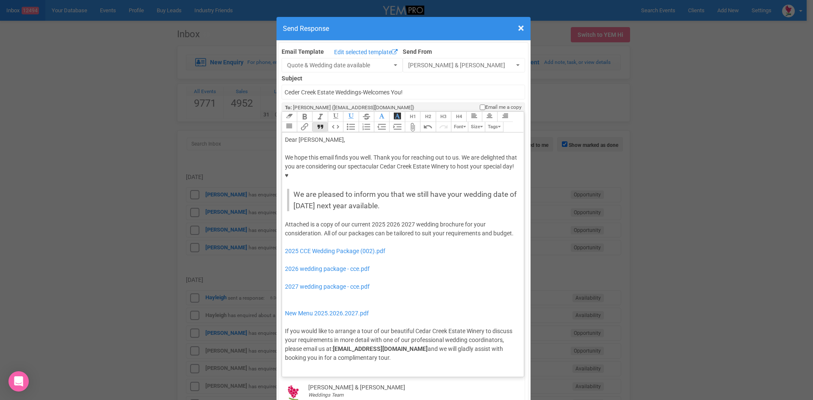
click at [314, 122] on button "Quote" at bounding box center [319, 127] width 15 height 10
drag, startPoint x: 383, startPoint y: 198, endPoint x: 368, endPoint y: 198, distance: 14.8
click at [368, 220] on div "Attached is a copy of our current 2025 2026 2027 wedding brochure for your cons…" at bounding box center [401, 291] width 233 height 142
drag, startPoint x: 398, startPoint y: 197, endPoint x: 385, endPoint y: 197, distance: 13.5
click at [385, 220] on div "Attached is a copy of our current 2026 2027 wedding brochure for your considera…" at bounding box center [401, 291] width 233 height 142
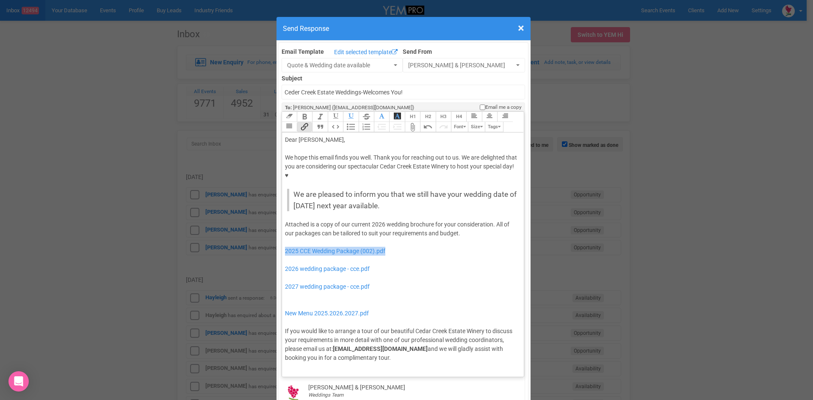
drag, startPoint x: 387, startPoint y: 223, endPoint x: 281, endPoint y: 223, distance: 105.8
click at [282, 223] on trix-editor "Dear Halle, We hope this email finds you well. Thank you for reaching out to us…" at bounding box center [403, 252] width 242 height 240
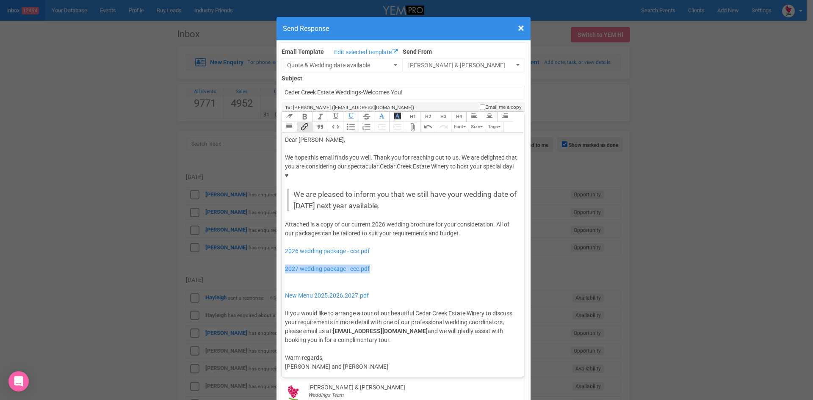
drag, startPoint x: 385, startPoint y: 242, endPoint x: 278, endPoint y: 243, distance: 107.1
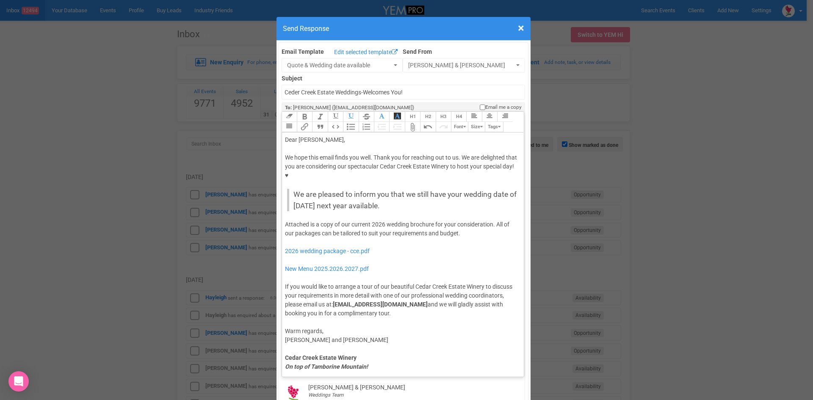
type trix-editor "<div>Dear Halle,</div><div><strong>&nbsp;</strong></div><div>We hope this email…"
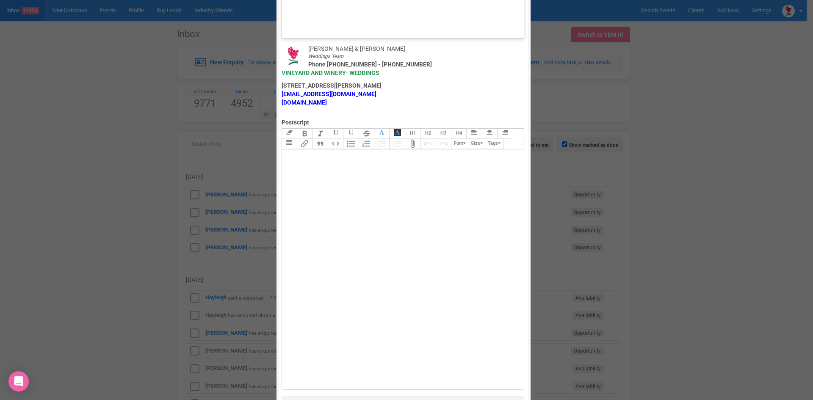
scroll to position [508, 0]
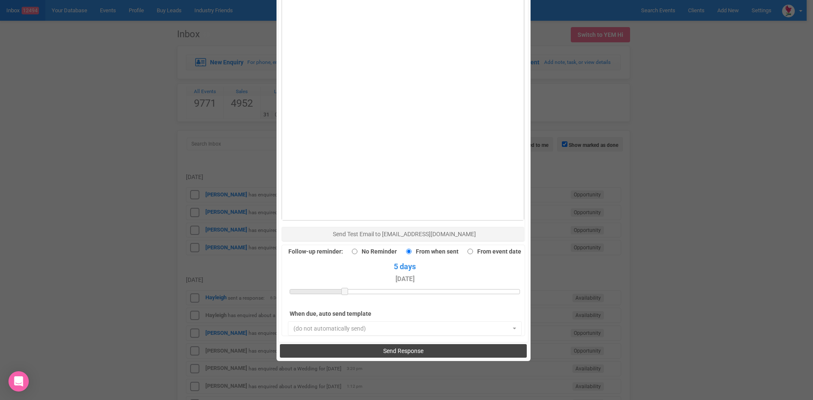
click at [376, 344] on button "Send Response" at bounding box center [403, 351] width 247 height 14
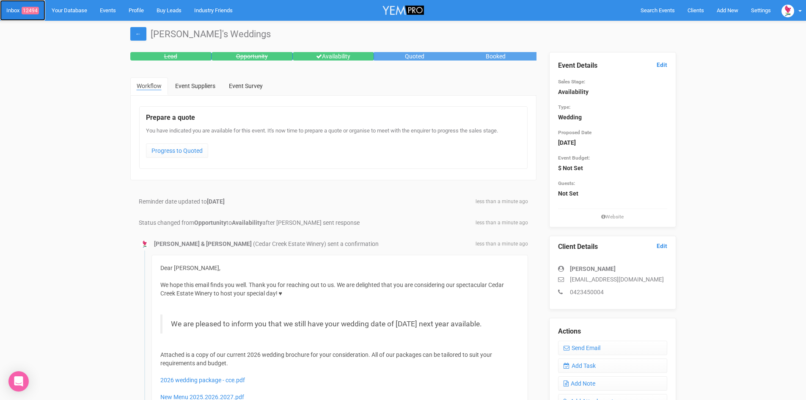
click at [32, 9] on span "12494" at bounding box center [30, 11] width 17 height 8
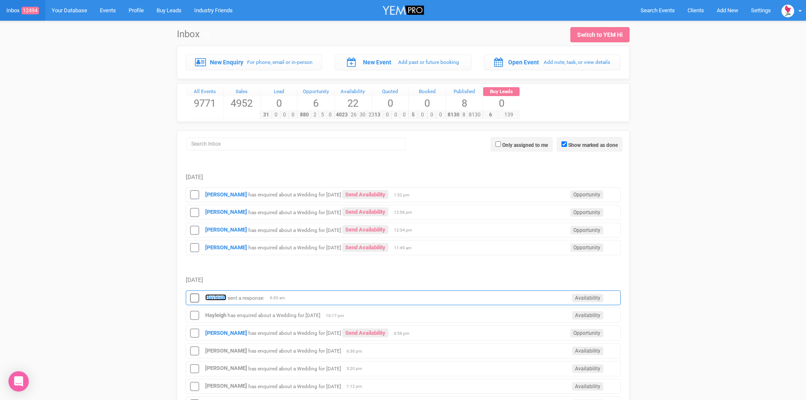
click at [215, 295] on strong "Hayleigh" at bounding box center [215, 297] width 21 height 6
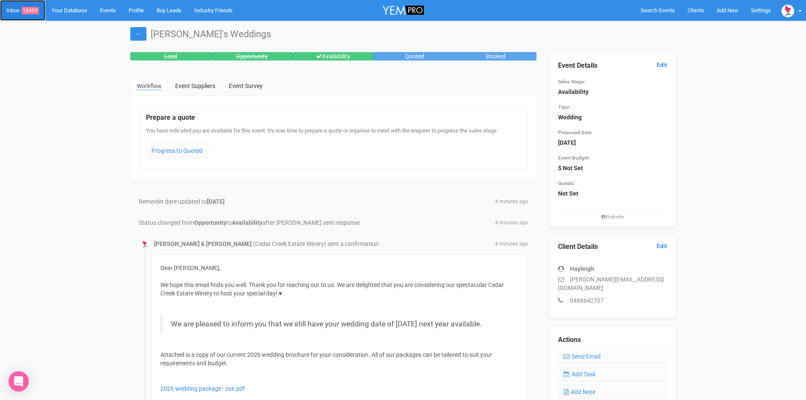
click at [32, 3] on link "Inbox 12493" at bounding box center [22, 10] width 45 height 21
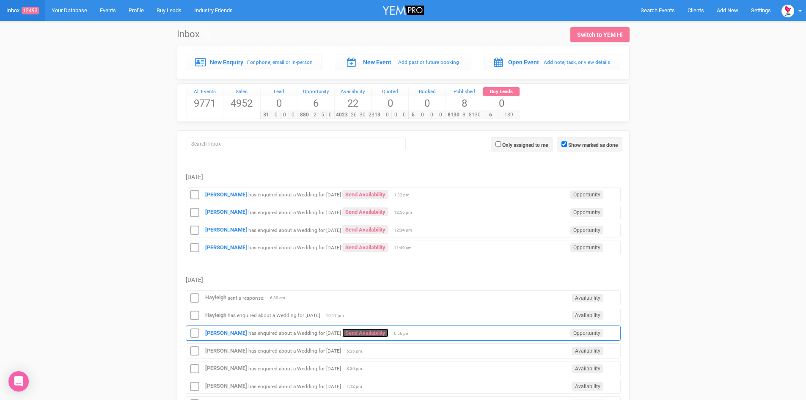
click at [368, 329] on link "Send Availability" at bounding box center [365, 332] width 46 height 9
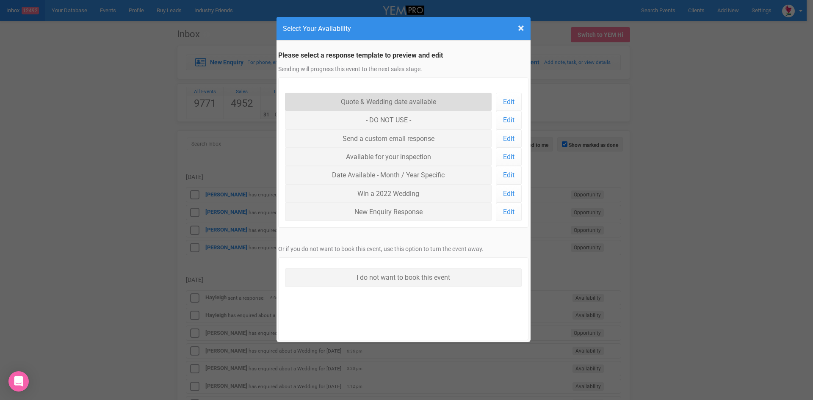
click at [384, 97] on link "Quote & Wedding date available" at bounding box center [388, 102] width 207 height 18
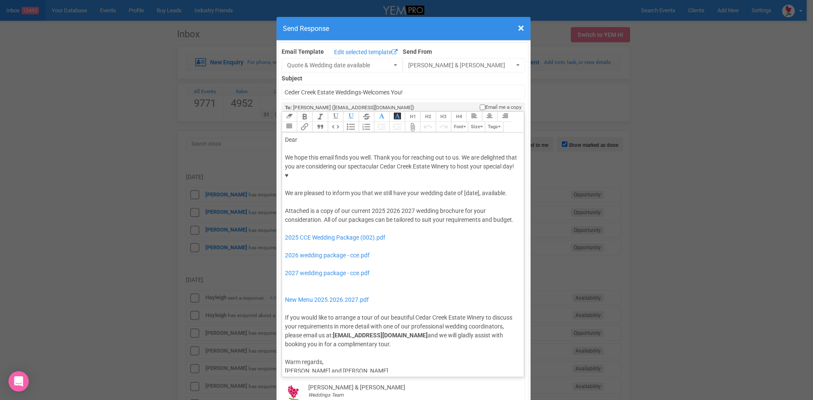
click at [301, 166] on div "We hope this email finds you well. Thank you for reaching out to us. We are del…" at bounding box center [401, 175] width 233 height 44
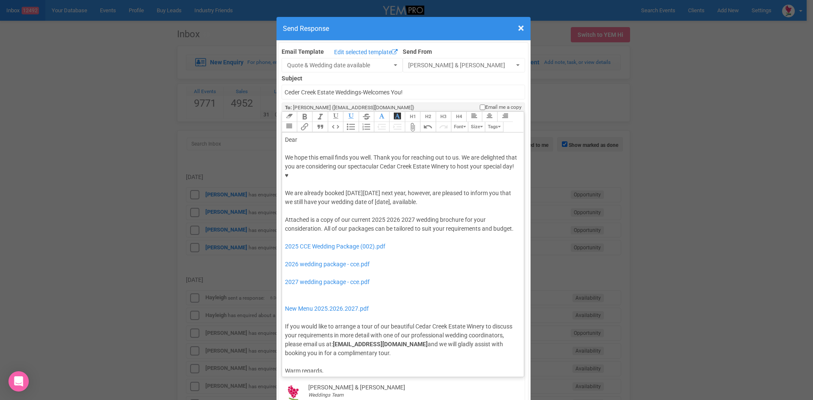
click at [344, 174] on div "We hope this email finds you well. Thank you for reaching out to us. We are del…" at bounding box center [401, 179] width 233 height 53
click at [308, 175] on div "We hope this email finds you well. Thank you for reaching out to us. We are del…" at bounding box center [401, 179] width 233 height 53
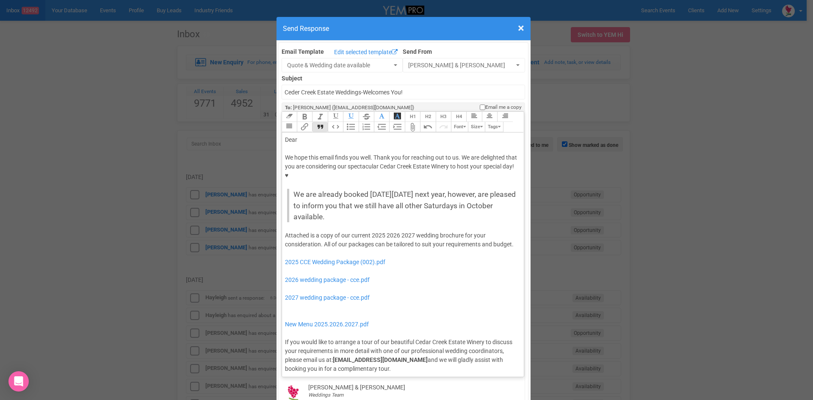
click at [318, 122] on button "Quote" at bounding box center [319, 127] width 15 height 10
click at [302, 135] on div "Dear" at bounding box center [401, 139] width 233 height 9
drag, startPoint x: 383, startPoint y: 210, endPoint x: 367, endPoint y: 207, distance: 16.1
click at [367, 231] on div "Attached is a copy of our current 2025 2026 2027 wedding brochure for your cons…" at bounding box center [401, 302] width 233 height 142
drag, startPoint x: 399, startPoint y: 207, endPoint x: 383, endPoint y: 209, distance: 16.6
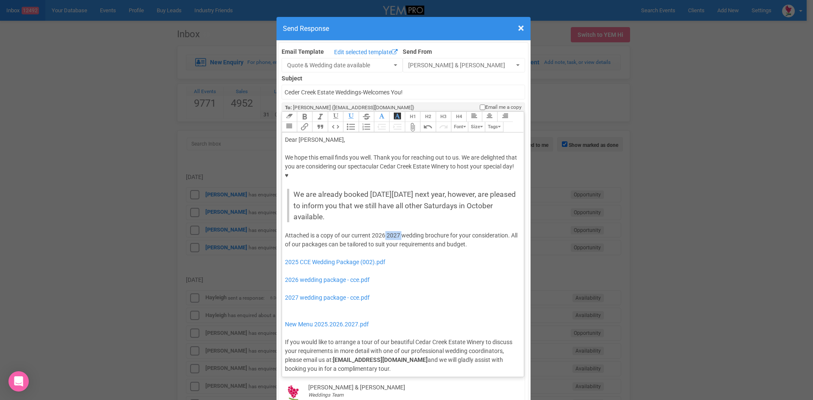
click at [383, 231] on div "Attached is a copy of our current 2026 2027 wedding brochure for your considera…" at bounding box center [401, 302] width 233 height 142
drag, startPoint x: 390, startPoint y: 231, endPoint x: 279, endPoint y: 234, distance: 110.5
click at [282, 234] on trix-editor "Dear Nicola, We hope this email finds you well. Thank you for reaching out to u…" at bounding box center [403, 252] width 242 height 240
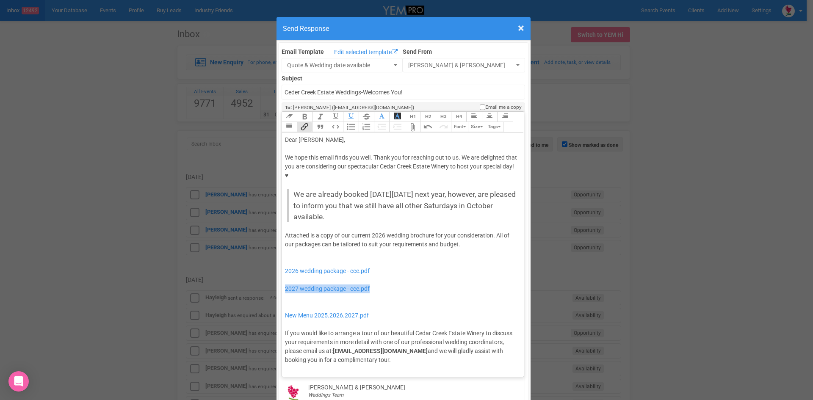
drag, startPoint x: 383, startPoint y: 262, endPoint x: 278, endPoint y: 261, distance: 104.1
click at [282, 261] on trix-editor "Dear Nicola, We hope this email finds you well. Thank you for reaching out to u…" at bounding box center [403, 252] width 242 height 240
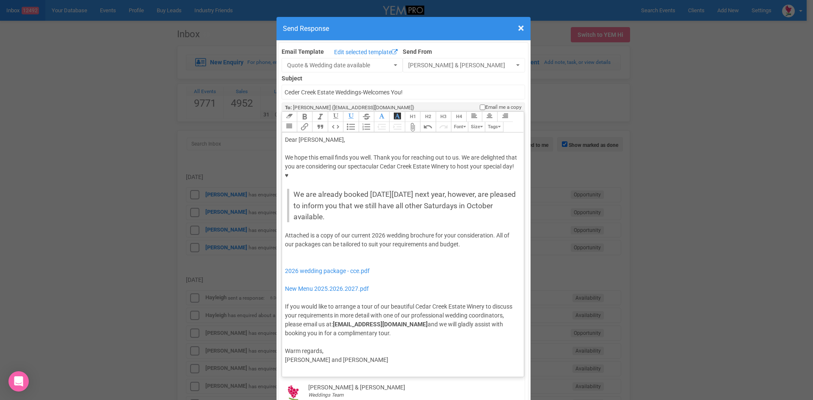
click at [287, 231] on div "Attached is a copy of our current 2026 wedding brochure for your consideration.…" at bounding box center [401, 284] width 233 height 107
type trix-editor "<div>Dear Nicola,</div><div><strong>&nbsp;</strong></div><div>We hope this emai…"
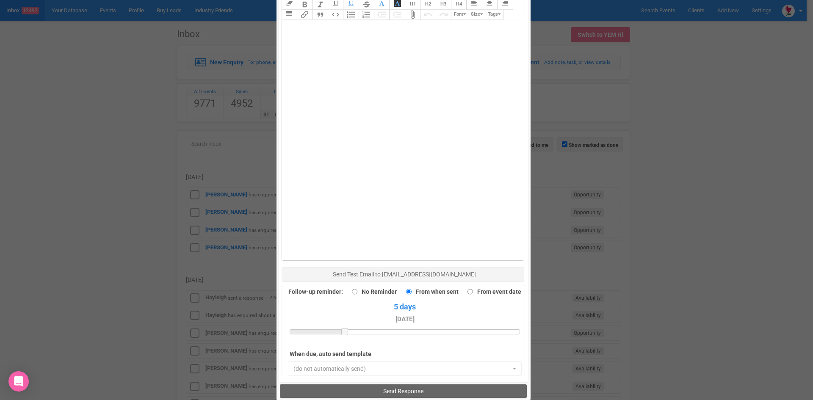
scroll to position [586, 0]
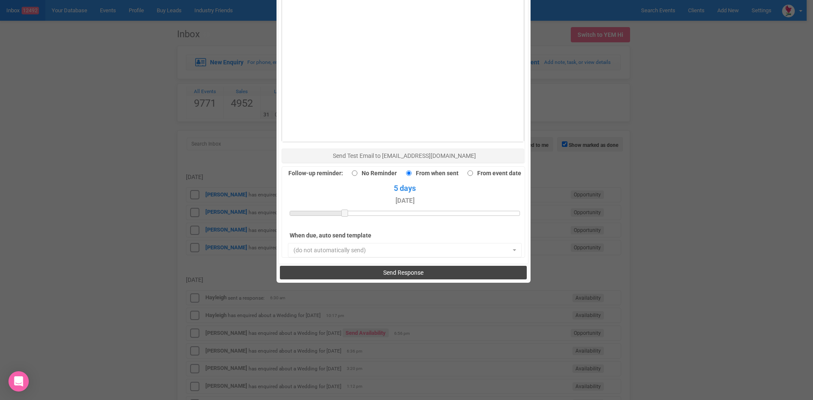
click at [376, 266] on button "Send Response" at bounding box center [403, 273] width 247 height 14
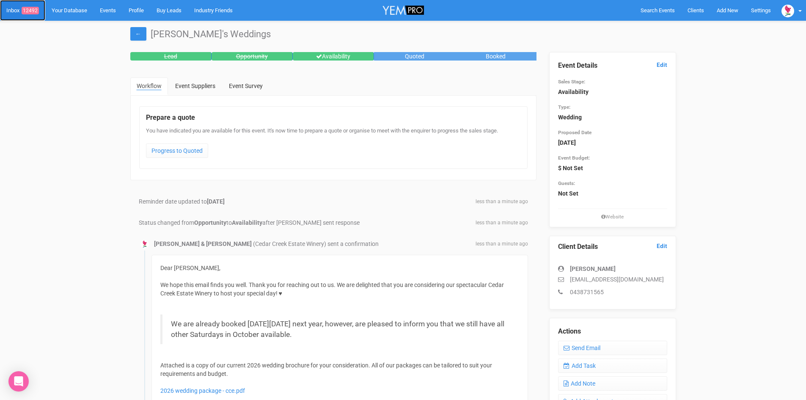
click at [30, 6] on link "Inbox 12492" at bounding box center [22, 10] width 45 height 21
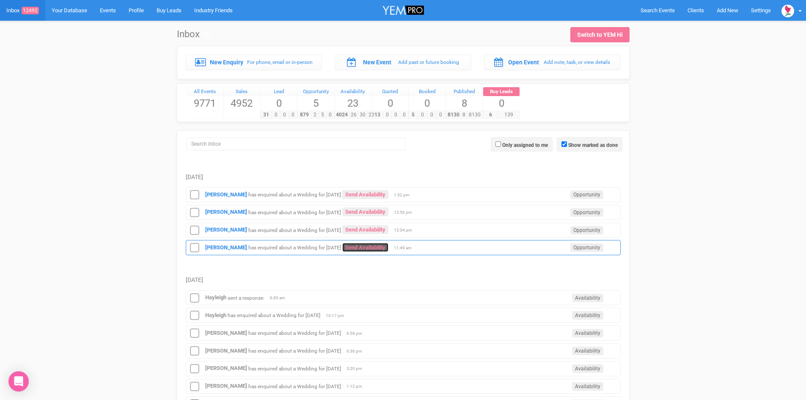
click at [357, 245] on link "Send Availability" at bounding box center [365, 247] width 46 height 9
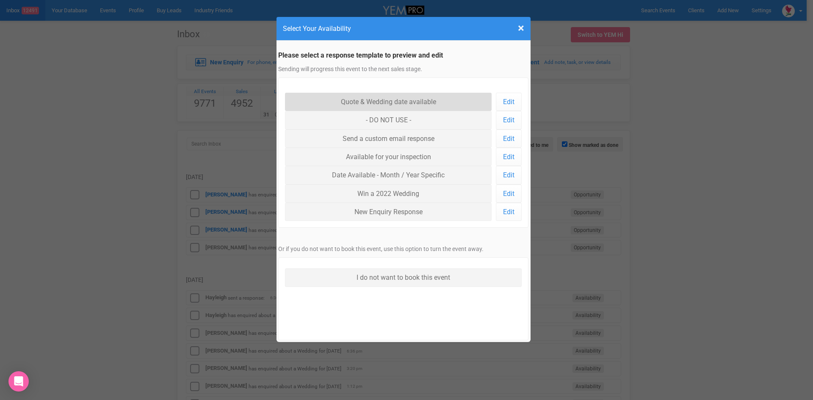
click at [365, 101] on link "Quote & Wedding date available" at bounding box center [388, 102] width 207 height 18
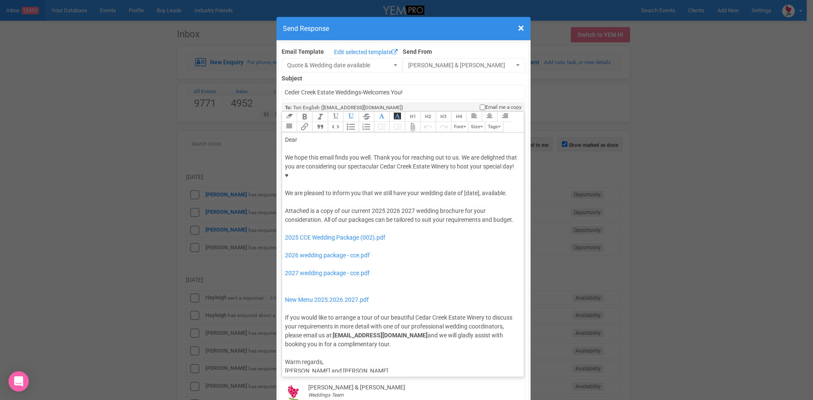
click at [463, 165] on div "We hope this email finds you well. Thank you for reaching out to us. We are del…" at bounding box center [401, 175] width 233 height 44
click at [315, 122] on button "Quote" at bounding box center [319, 127] width 15 height 10
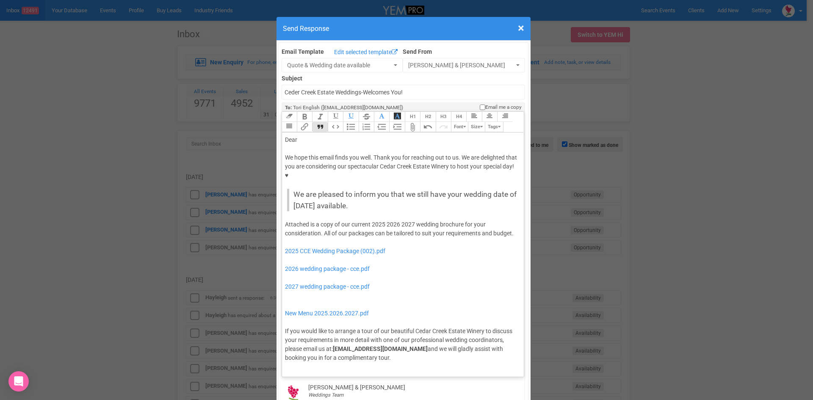
click at [309, 132] on trix-editor "Dear We hope this email finds you well. Thank you for reaching out to us. We ar…" at bounding box center [403, 252] width 242 height 240
drag, startPoint x: 398, startPoint y: 197, endPoint x: 365, endPoint y: 198, distance: 33.0
click at [365, 220] on div "Attached is a copy of our current 2025 2026 2027 wedding brochure for your cons…" at bounding box center [401, 291] width 233 height 142
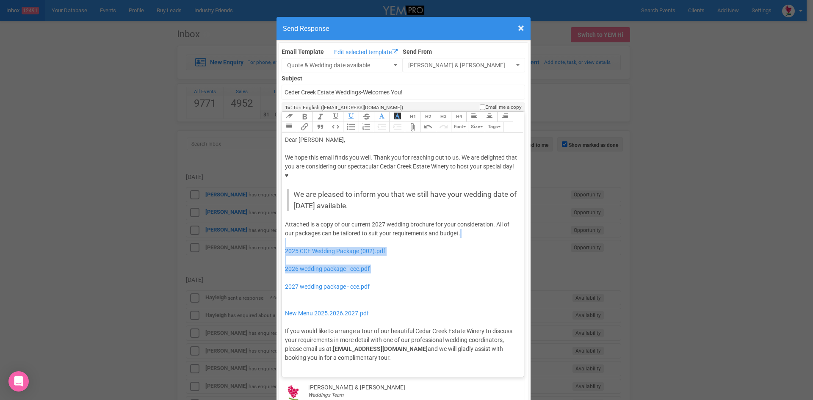
drag, startPoint x: 377, startPoint y: 247, endPoint x: 280, endPoint y: 218, distance: 101.6
click at [282, 218] on trix-editor "Dear Tori, We hope this email finds you well. Thank you for reaching out to us.…" at bounding box center [403, 252] width 242 height 240
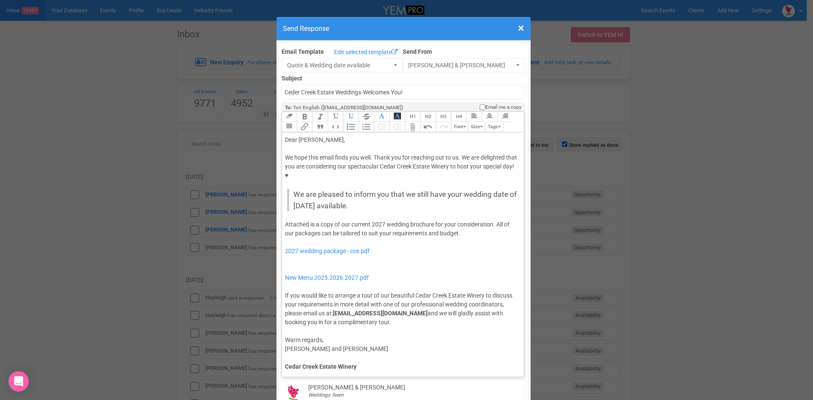
click at [282, 237] on trix-editor "Dear Tori, We hope this email finds you well. Thank you for reaching out to us.…" at bounding box center [403, 252] width 242 height 240
type trix-editor "<div>Dear Tori,</div><div><strong>&nbsp;</strong></div><div>We hope this email …"
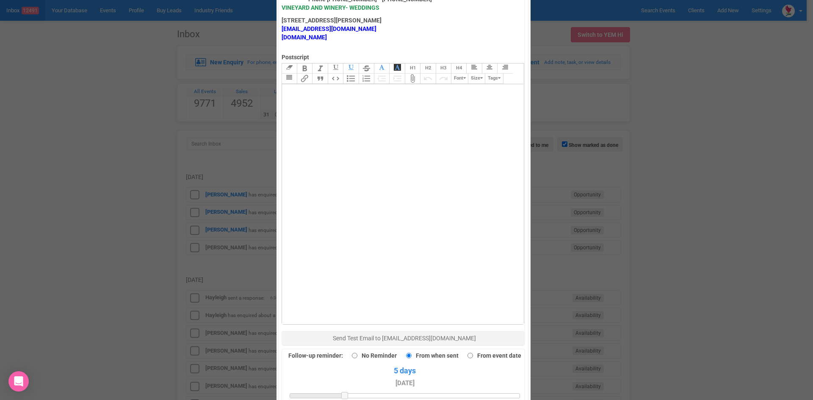
scroll to position [466, 0]
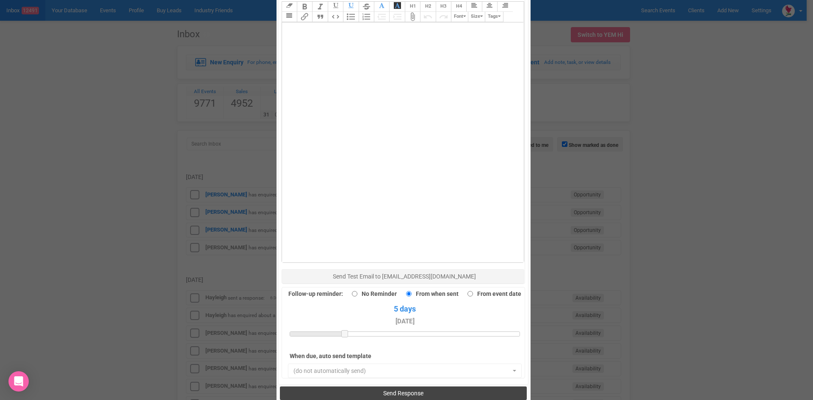
click at [415, 390] on span "Send Response" at bounding box center [403, 393] width 40 height 7
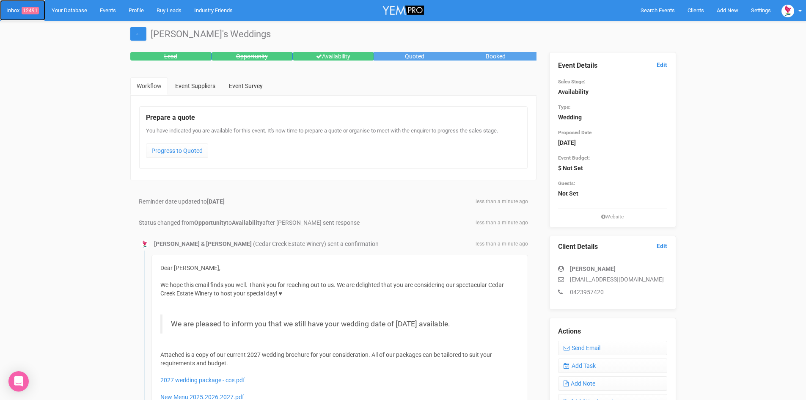
click at [32, 6] on link "Inbox 12491" at bounding box center [22, 10] width 45 height 21
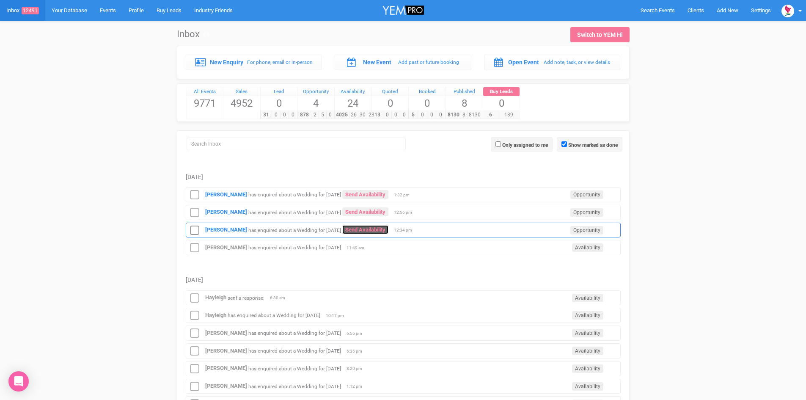
click at [351, 228] on link "Send Availability" at bounding box center [365, 229] width 46 height 9
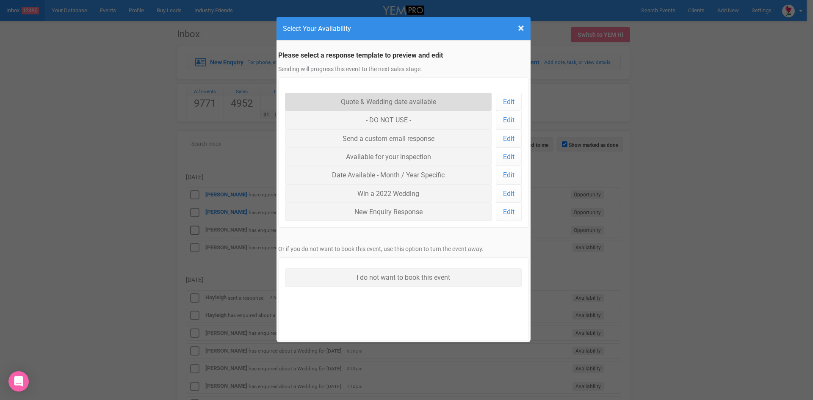
click at [386, 98] on link "Quote & Wedding date available" at bounding box center [388, 102] width 207 height 18
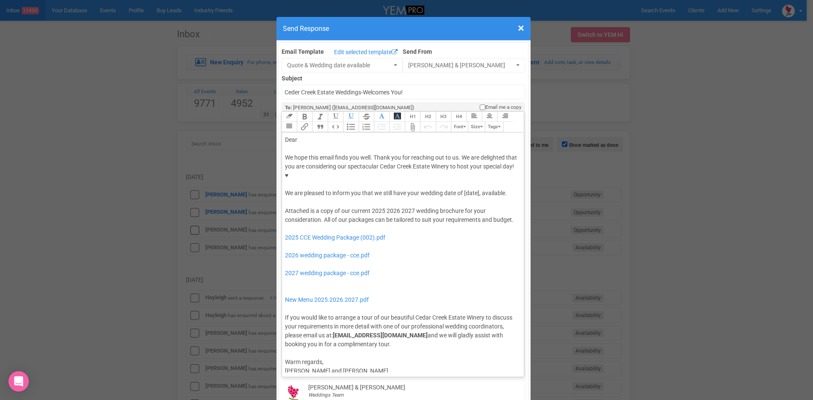
click at [462, 165] on div "We hope this email finds you well. Thank you for reaching out to us. We are del…" at bounding box center [401, 175] width 233 height 44
click at [305, 135] on div "Dear" at bounding box center [401, 139] width 233 height 9
click at [320, 172] on div "We hope this email finds you well. Thank you for reaching out to us. We are del…" at bounding box center [401, 175] width 233 height 44
click at [317, 122] on button "Quote" at bounding box center [319, 127] width 15 height 10
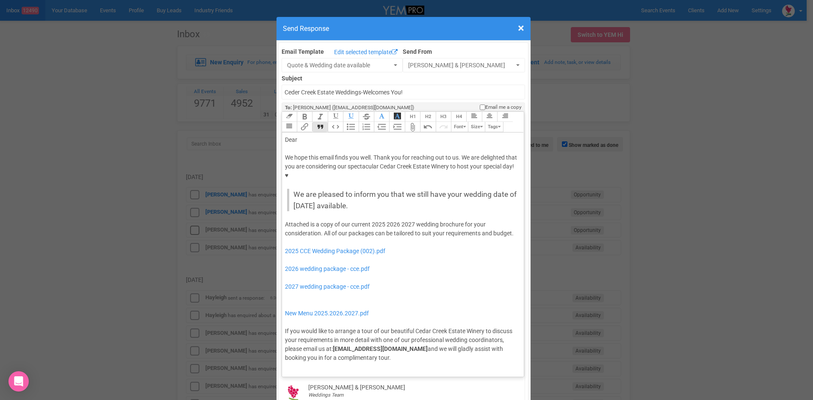
click at [307, 135] on div "Dear" at bounding box center [401, 139] width 233 height 9
drag, startPoint x: 397, startPoint y: 231, endPoint x: 281, endPoint y: 232, distance: 116.8
click at [282, 232] on trix-editor "Dear Meg, We hope this email finds you well. Thank you for reaching out to us. …" at bounding box center [403, 252] width 242 height 240
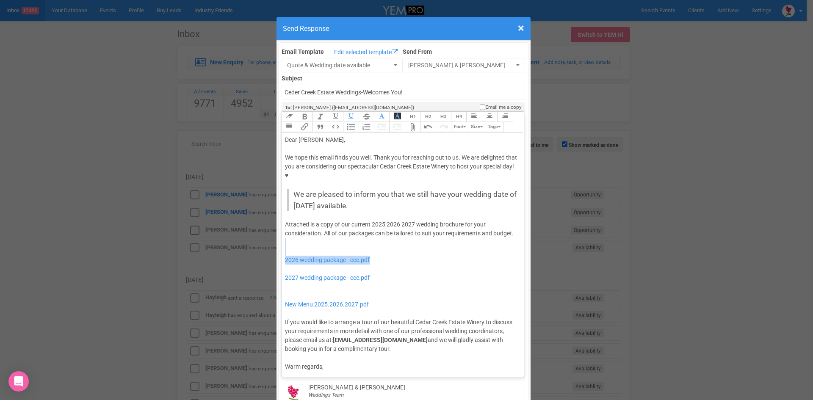
drag, startPoint x: 382, startPoint y: 244, endPoint x: 281, endPoint y: 233, distance: 100.9
click at [285, 233] on div "Attached is a copy of our current 2025 2026 2027 wedding brochure for your cons…" at bounding box center [401, 286] width 233 height 133
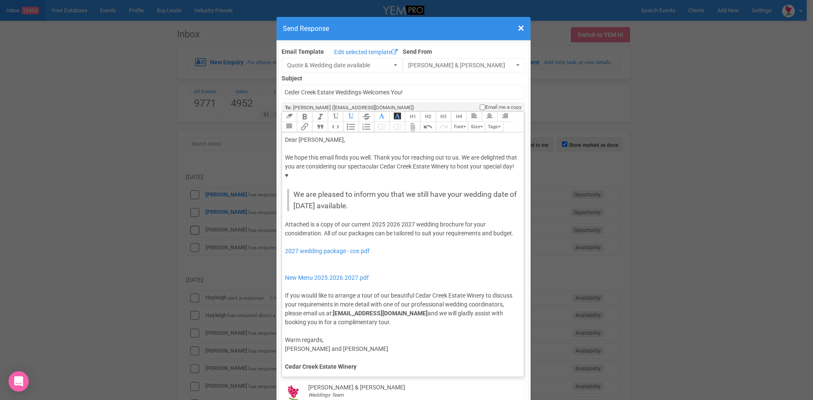
click at [285, 247] on div "Attached is a copy of our current 2025 2026 2027 wedding brochure for your cons…" at bounding box center [401, 273] width 233 height 107
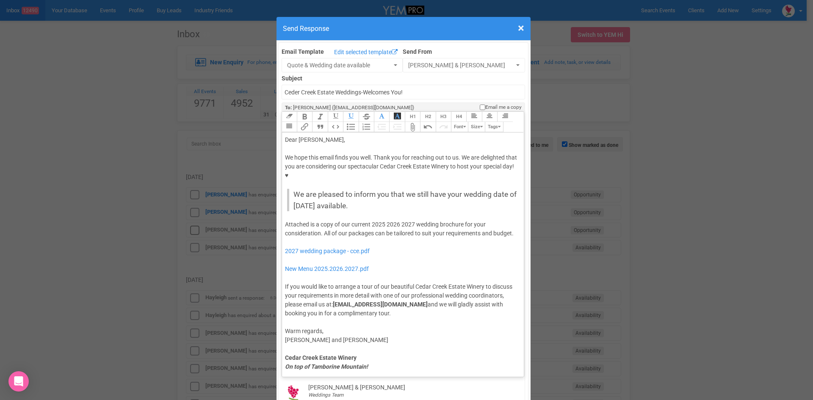
type trix-editor "<div>Dear Meg,</div><div><strong>&nbsp;</strong></div><div>We hope this email f…"
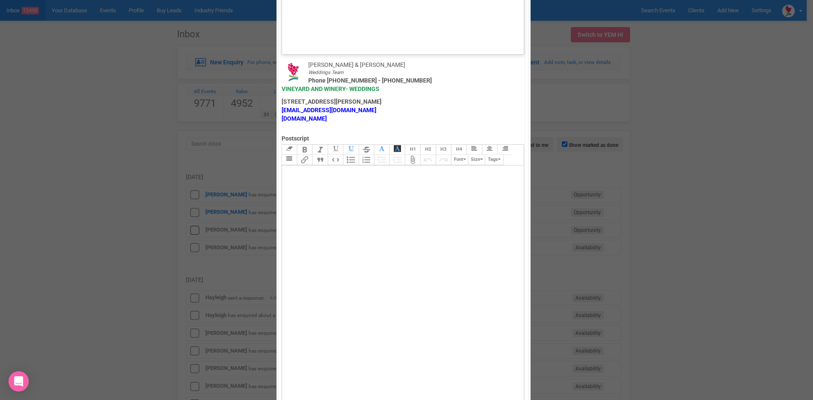
scroll to position [466, 0]
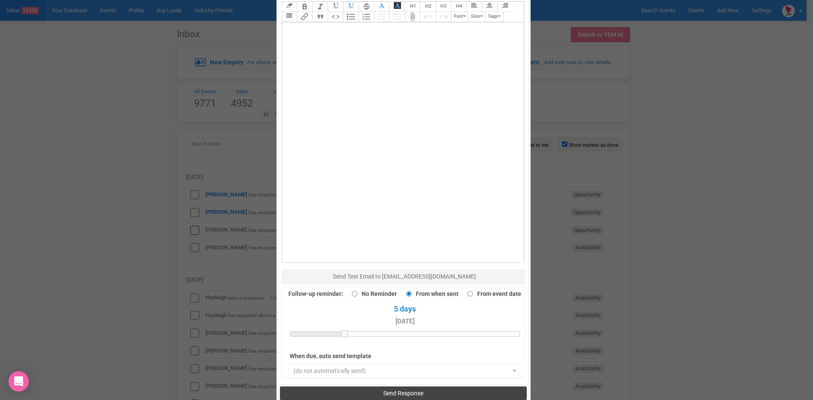
click at [399, 390] on span "Send Response" at bounding box center [403, 393] width 40 height 7
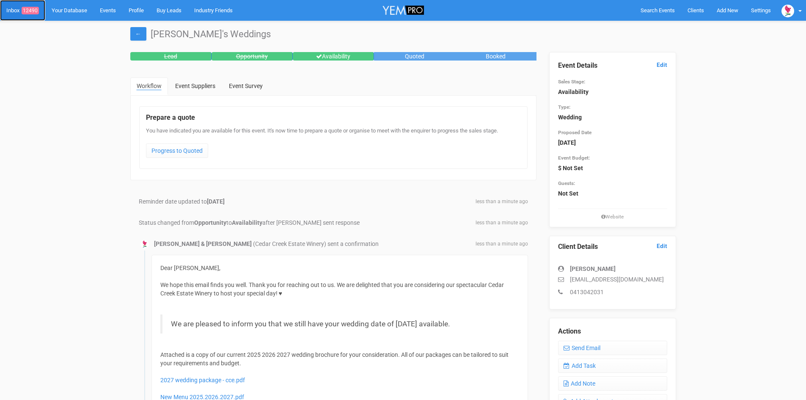
click at [29, 6] on link "Inbox 12490" at bounding box center [22, 10] width 45 height 21
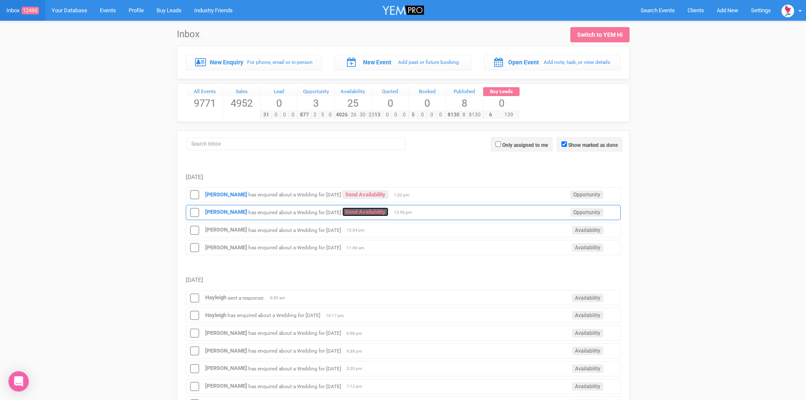
click at [385, 208] on link "Send Availability" at bounding box center [365, 211] width 46 height 9
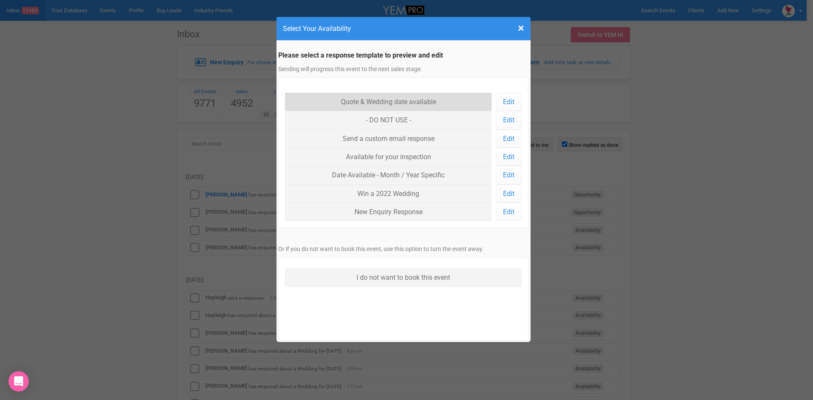
click at [400, 97] on link "Quote & Wedding date available" at bounding box center [388, 102] width 207 height 18
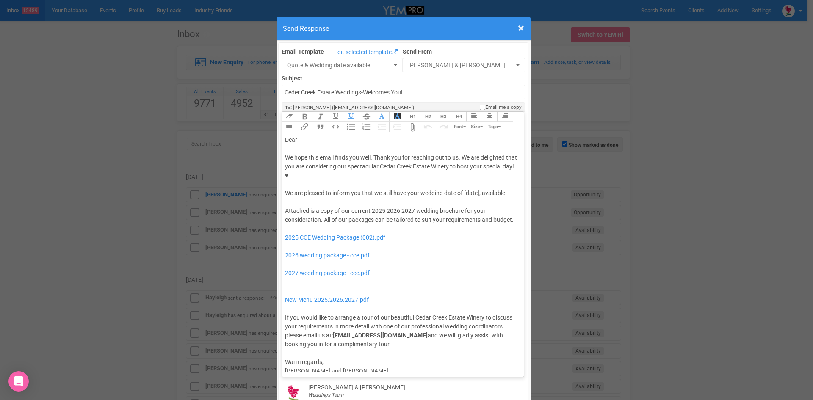
click at [463, 166] on div "We hope this email finds you well. Thank you for reaching out to us. We are del…" at bounding box center [401, 175] width 233 height 44
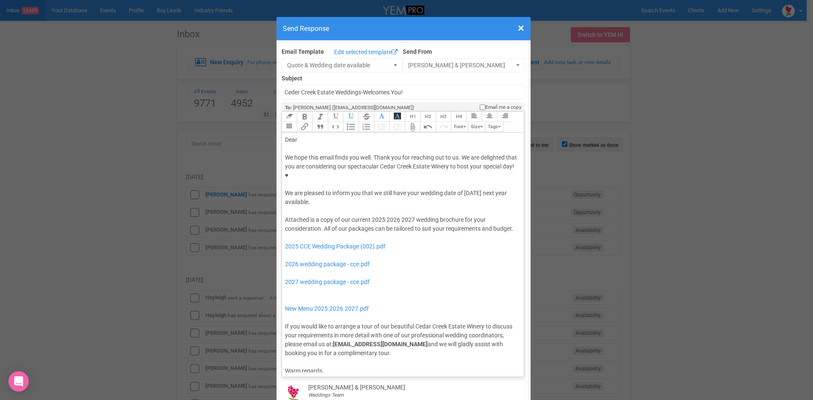
click at [317, 122] on button "Quote" at bounding box center [319, 127] width 15 height 10
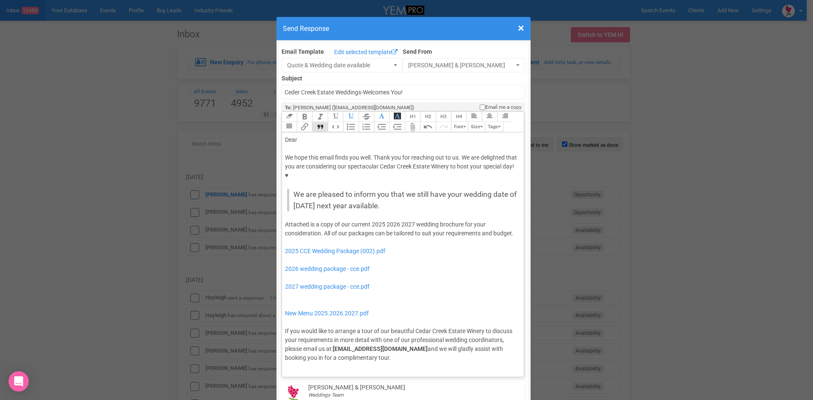
click at [306, 135] on div "Dear" at bounding box center [401, 139] width 233 height 9
drag, startPoint x: 382, startPoint y: 197, endPoint x: 367, endPoint y: 196, distance: 15.3
click at [367, 220] on div "Attached is a copy of our current 2025 2026 2027 wedding brochure for your cons…" at bounding box center [401, 291] width 233 height 142
drag, startPoint x: 397, startPoint y: 196, endPoint x: 382, endPoint y: 200, distance: 16.0
click at [382, 220] on div "Attached is a copy of our current 2026 2027 wedding brochure for your considera…" at bounding box center [401, 291] width 233 height 142
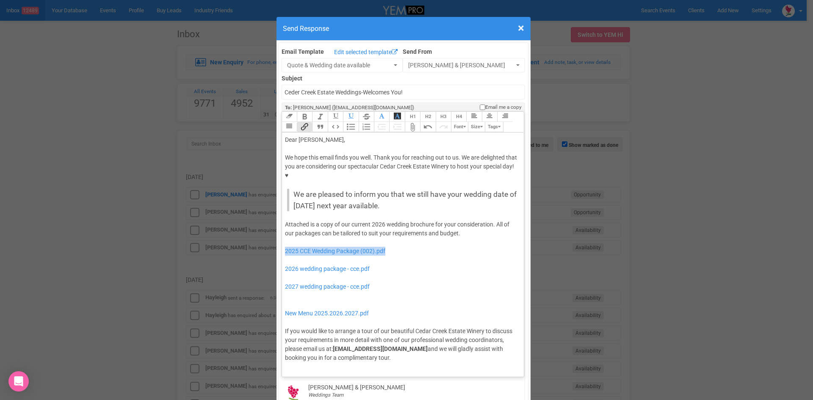
drag, startPoint x: 395, startPoint y: 223, endPoint x: 280, endPoint y: 223, distance: 114.7
click at [282, 223] on trix-editor "Dear Annmaree, We hope this email finds you well. Thank you for reaching out to…" at bounding box center [403, 252] width 242 height 240
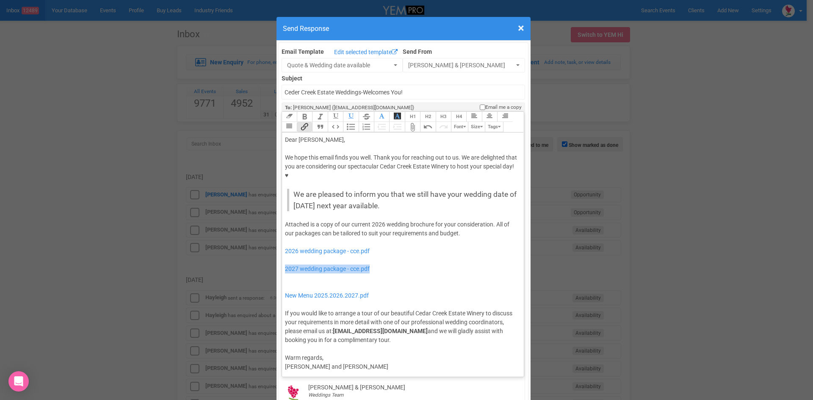
drag, startPoint x: 381, startPoint y: 240, endPoint x: 278, endPoint y: 244, distance: 102.9
click at [282, 244] on trix-editor "Dear Annmaree, We hope this email finds you well. Thank you for reaching out to…" at bounding box center [403, 252] width 242 height 240
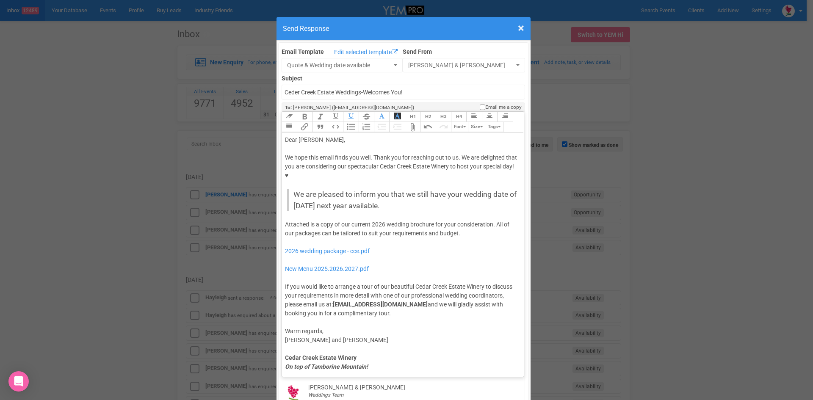
type trix-editor "<div>Dear Annmaree,</div><div><strong>&nbsp;</strong></div><div>We hope this em…"
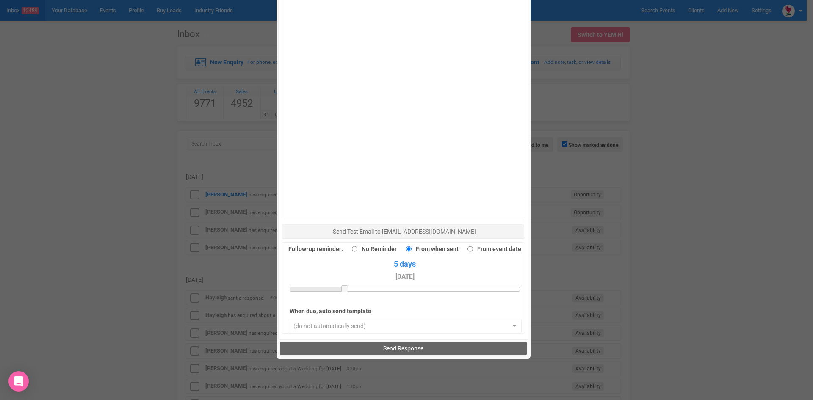
scroll to position [586, 0]
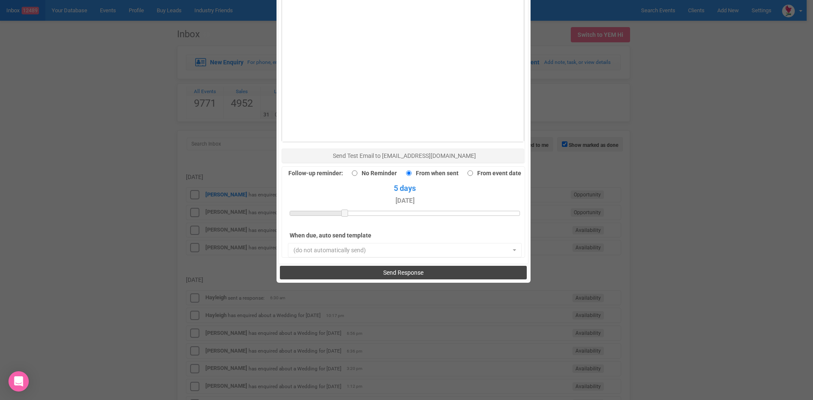
click at [364, 266] on button "Send Response" at bounding box center [403, 273] width 247 height 14
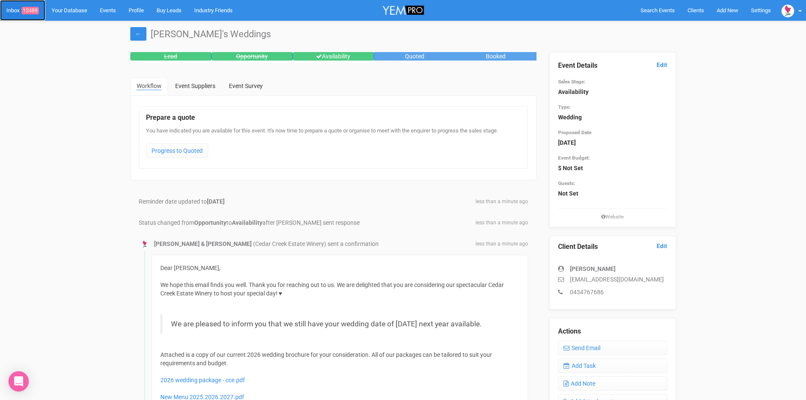
click at [33, 7] on span "12489" at bounding box center [30, 11] width 17 height 8
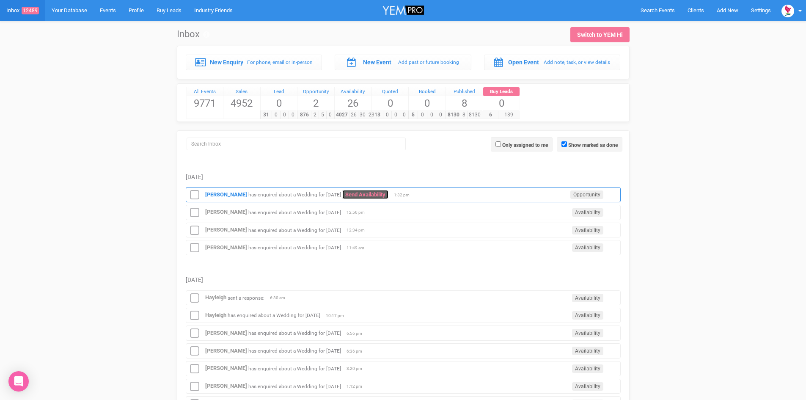
click at [375, 190] on link "Send Availability" at bounding box center [365, 194] width 46 height 9
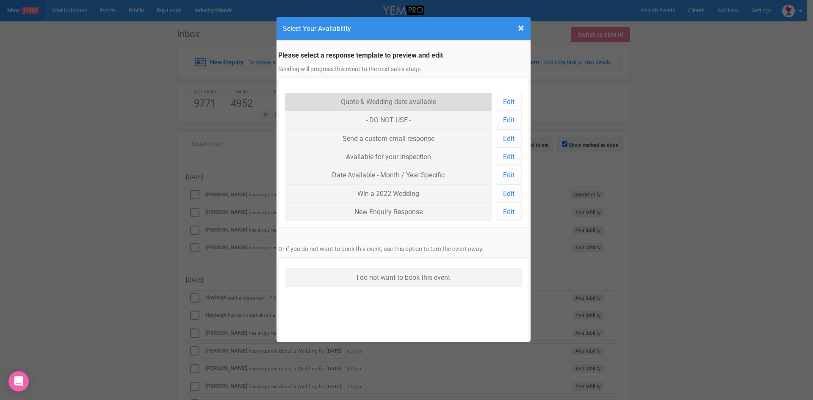
click at [359, 96] on link "Quote & Wedding date available" at bounding box center [388, 102] width 207 height 18
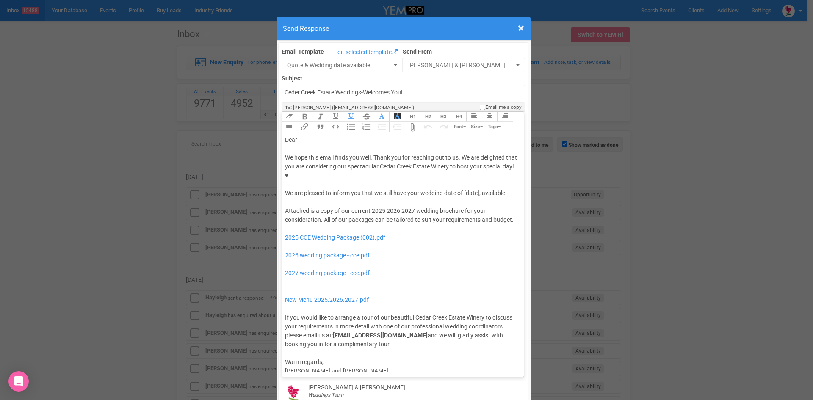
click at [462, 165] on div "We hope this email finds you well. Thank you for reaching out to us. We are del…" at bounding box center [401, 175] width 233 height 44
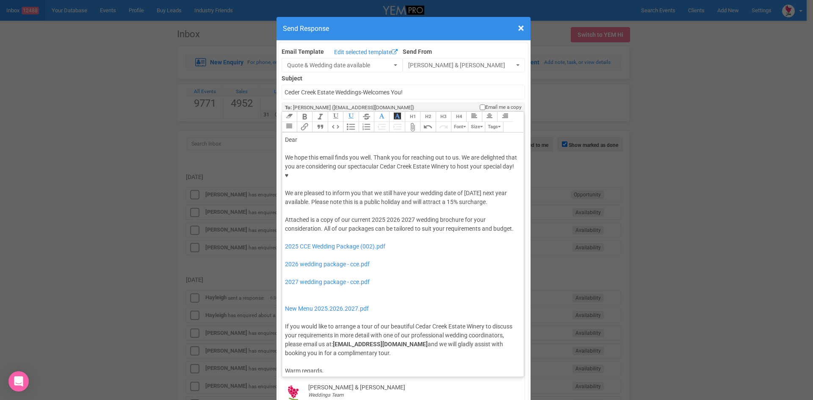
click at [306, 135] on div "Dear" at bounding box center [401, 139] width 233 height 9
click at [480, 166] on div "We hope this email finds you well. Thank you for reaching out to us. We are del…" at bounding box center [401, 179] width 233 height 53
drag, startPoint x: 382, startPoint y: 199, endPoint x: 369, endPoint y: 204, distance: 13.8
click at [369, 215] on div "Attached is a copy of our current 2025 2026 2027 wedding brochure for your cons…" at bounding box center [401, 286] width 233 height 142
drag, startPoint x: 400, startPoint y: 201, endPoint x: 386, endPoint y: 203, distance: 13.7
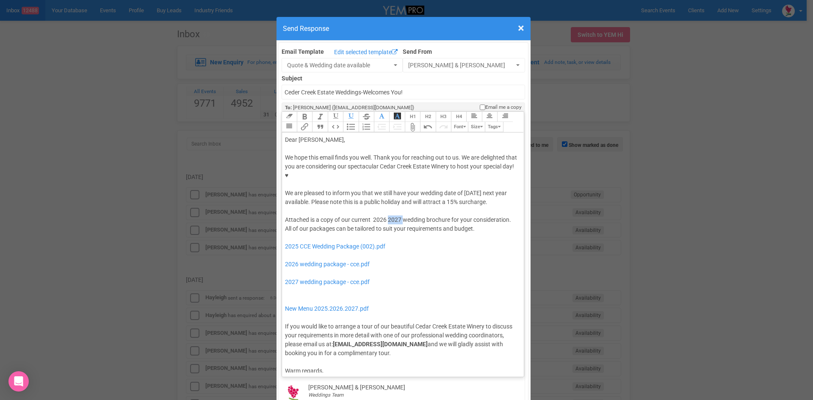
click at [386, 215] on div "Attached is a copy of our current 2026 2027 wedding brochure for your considera…" at bounding box center [401, 286] width 233 height 142
click at [367, 215] on div "Attached is a copy of our current 2026 wedding brochure for your consideration.…" at bounding box center [401, 286] width 233 height 142
drag, startPoint x: 372, startPoint y: 226, endPoint x: 282, endPoint y: 225, distance: 90.1
click at [285, 225] on div "Attached is a copy of our current 2026 wedding brochure for your consideration.…" at bounding box center [401, 286] width 233 height 142
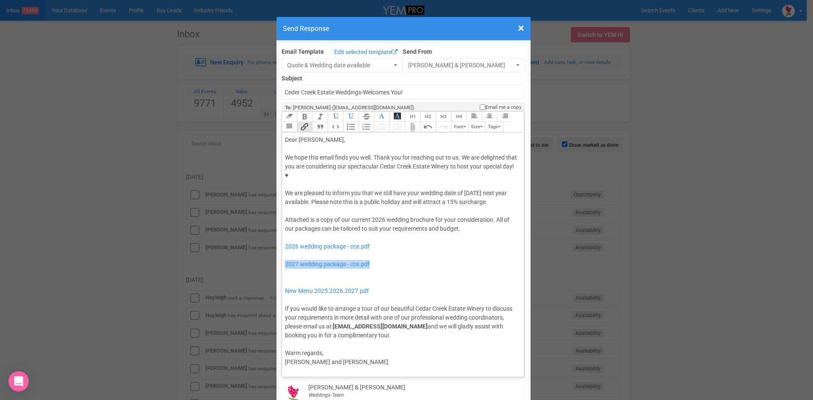
drag, startPoint x: 387, startPoint y: 249, endPoint x: 279, endPoint y: 250, distance: 107.5
click at [282, 250] on trix-editor "Dear Darren, We hope this email finds you well. Thank you for reaching out to u…" at bounding box center [403, 252] width 242 height 240
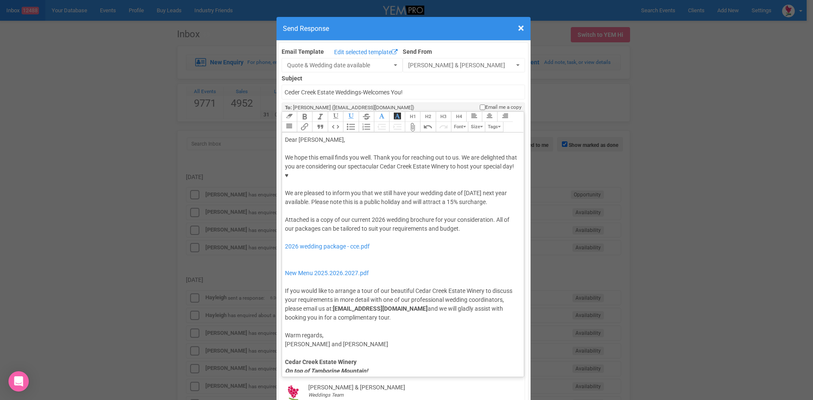
type trix-editor "<div>Dear Darren,</div><div><strong>&nbsp;</strong></div><div>We hope this emai…"
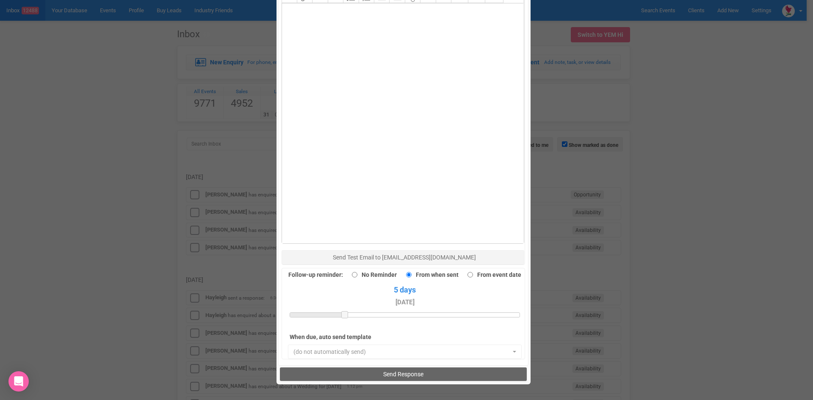
scroll to position [586, 0]
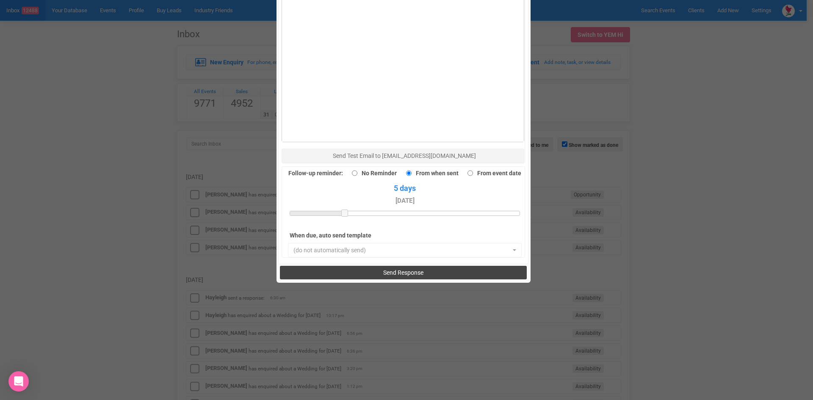
click at [377, 266] on button "Send Response" at bounding box center [403, 273] width 247 height 14
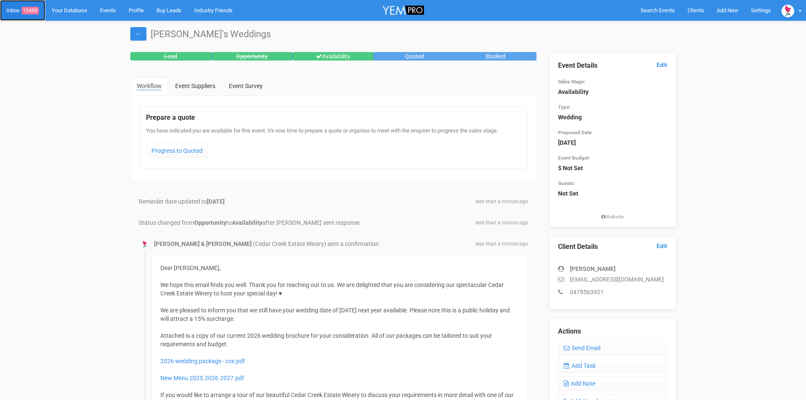
click at [30, 6] on link "Inbox 12488" at bounding box center [22, 10] width 45 height 21
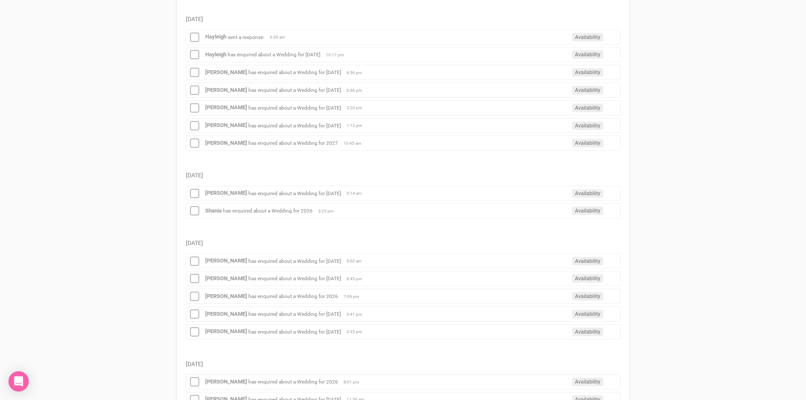
scroll to position [92, 0]
